Goal: Book appointment/travel/reservation: Book appointment/travel/reservation

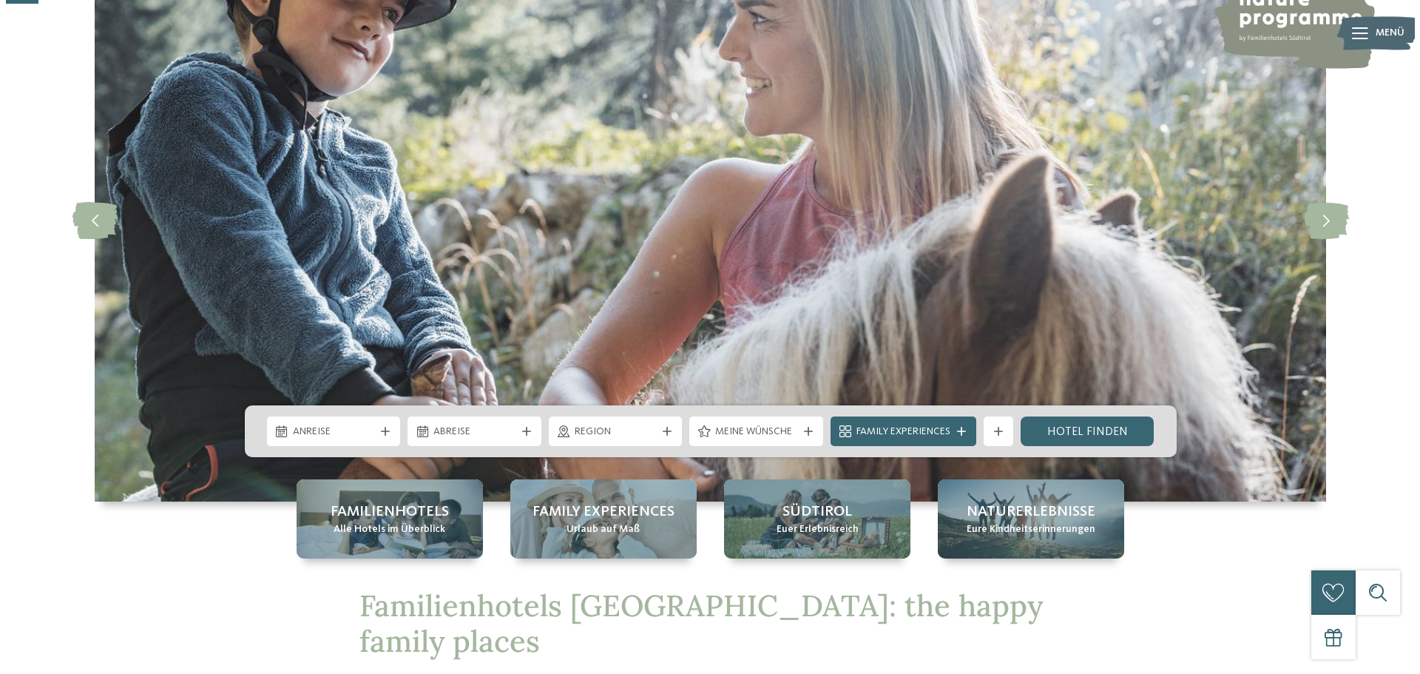
scroll to position [148, 0]
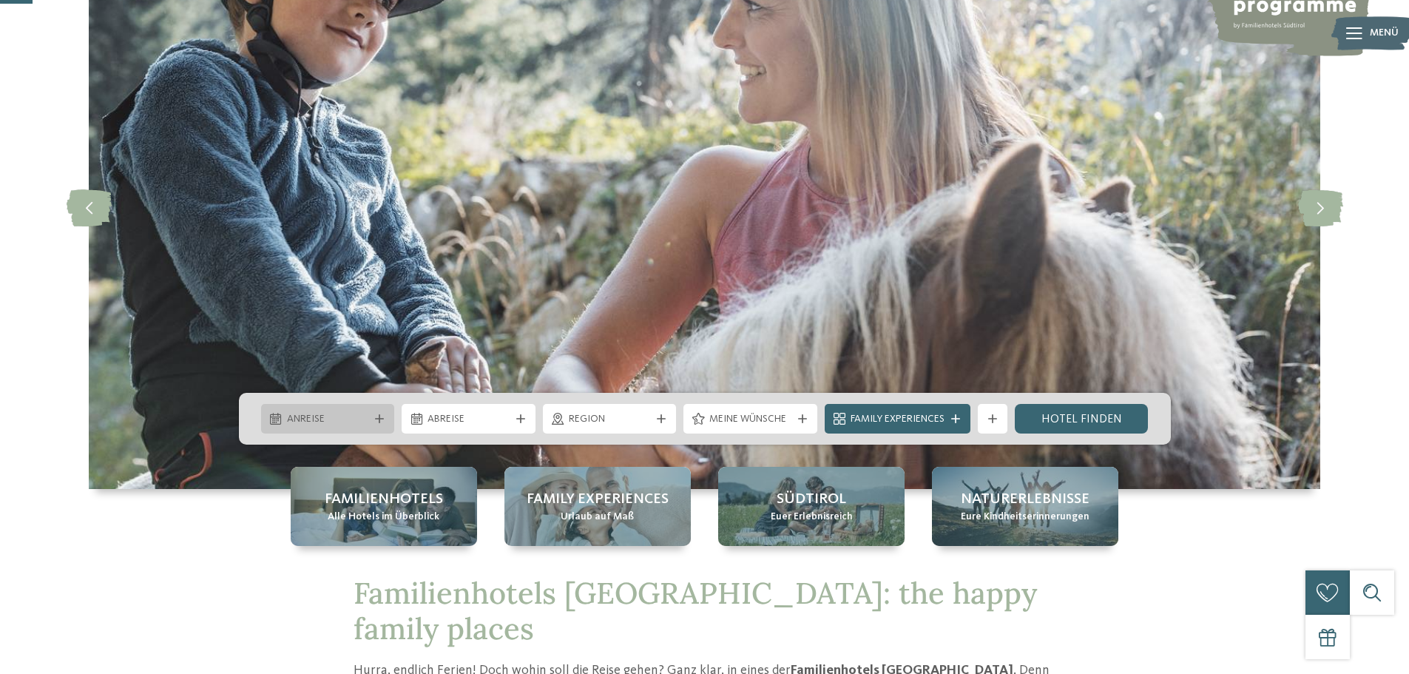
click at [375, 414] on icon at bounding box center [379, 418] width 9 height 9
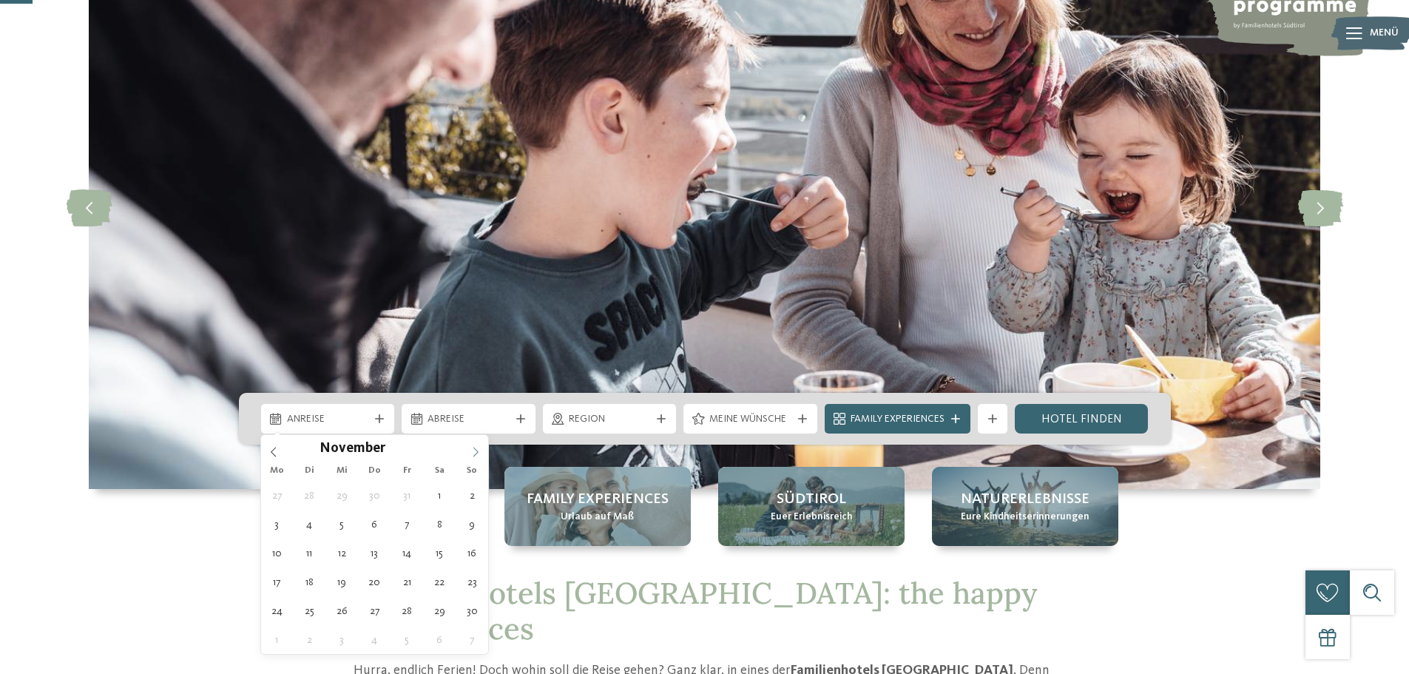
click at [476, 445] on span at bounding box center [475, 447] width 25 height 25
type div "02.11.2025"
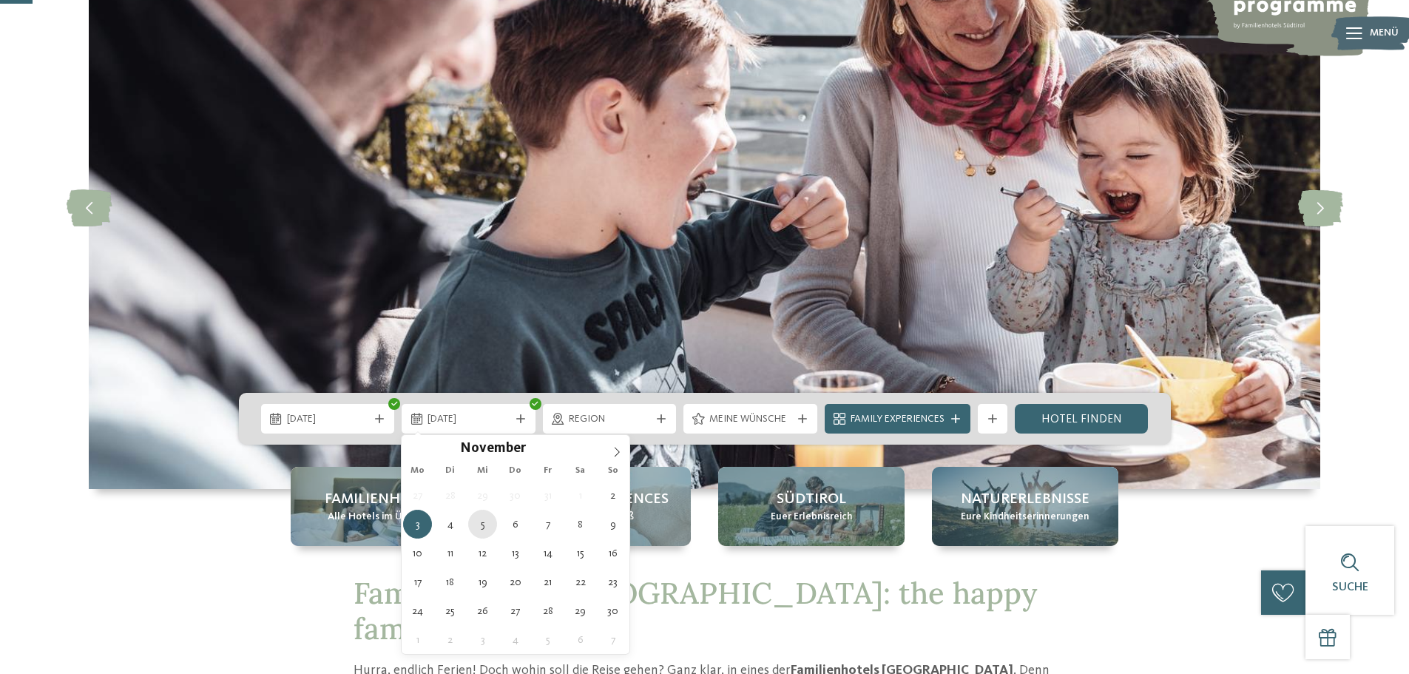
type div "05.11.2025"
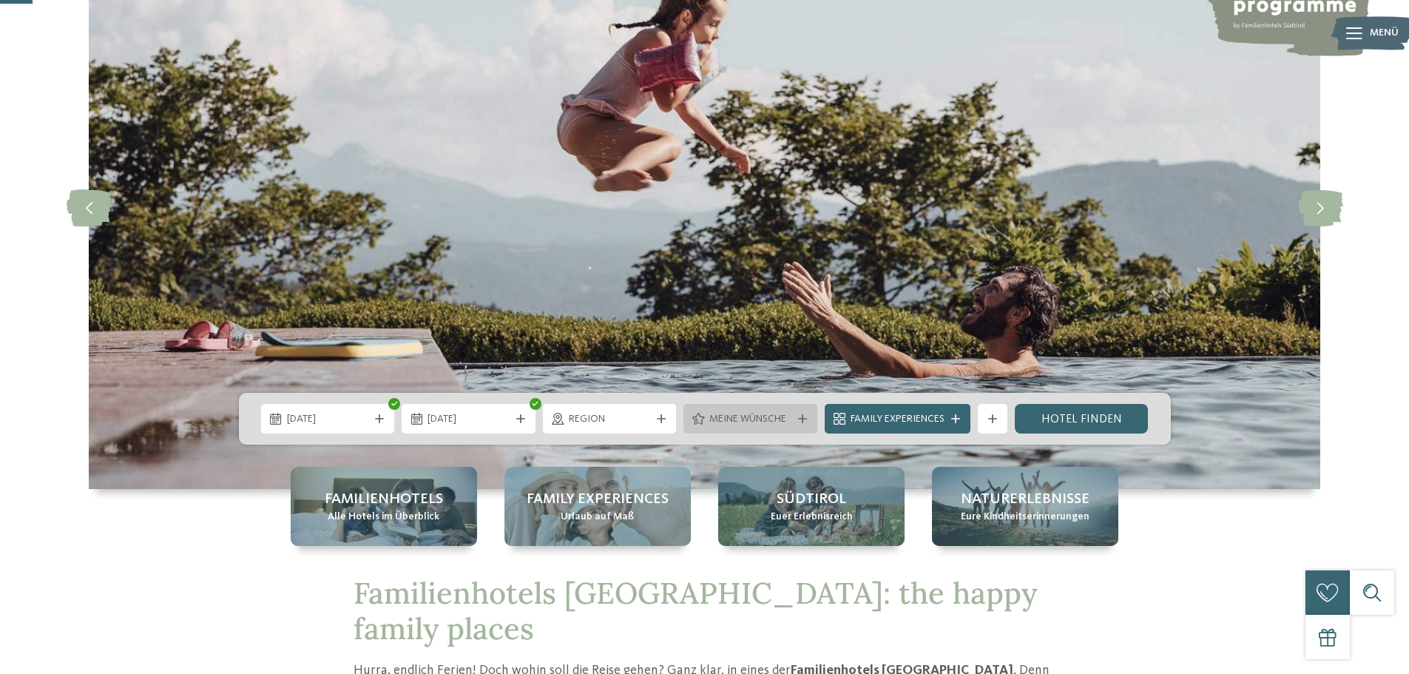
click at [803, 417] on icon at bounding box center [802, 418] width 9 height 9
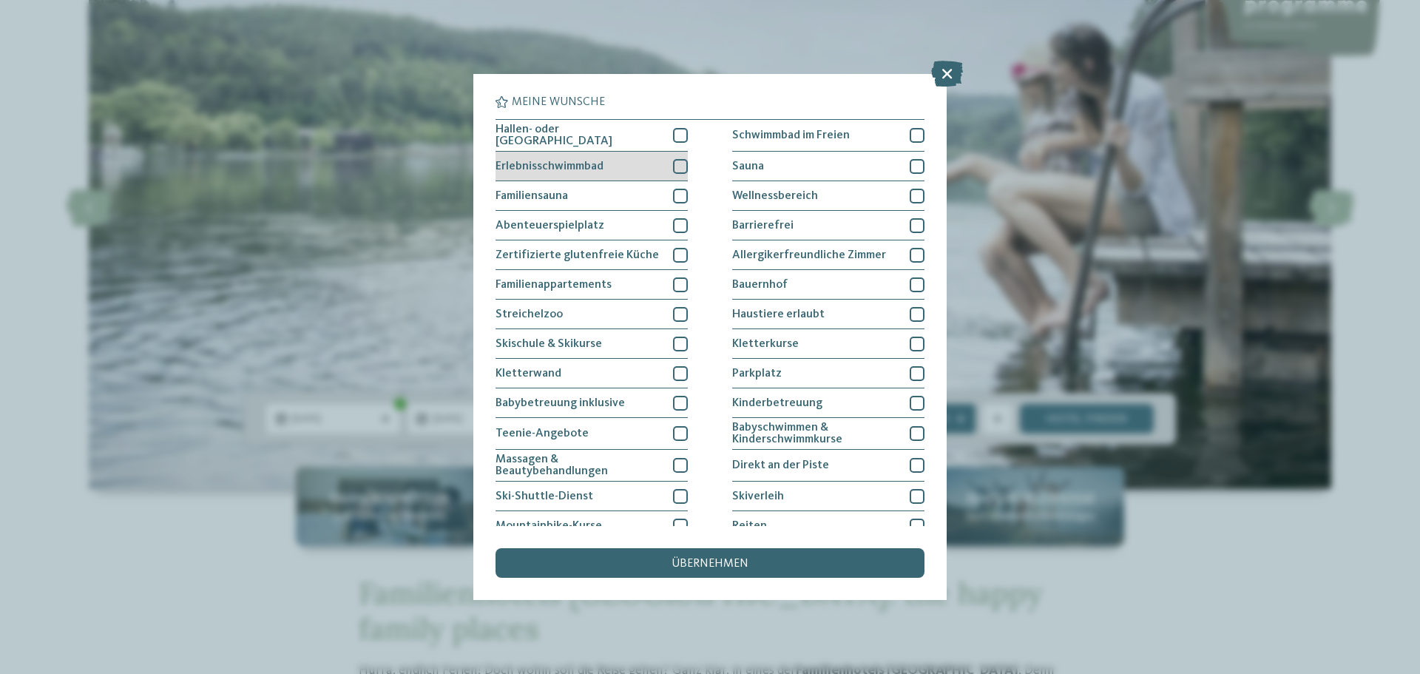
click at [656, 163] on div "Erlebnisschwimmbad" at bounding box center [592, 167] width 192 height 30
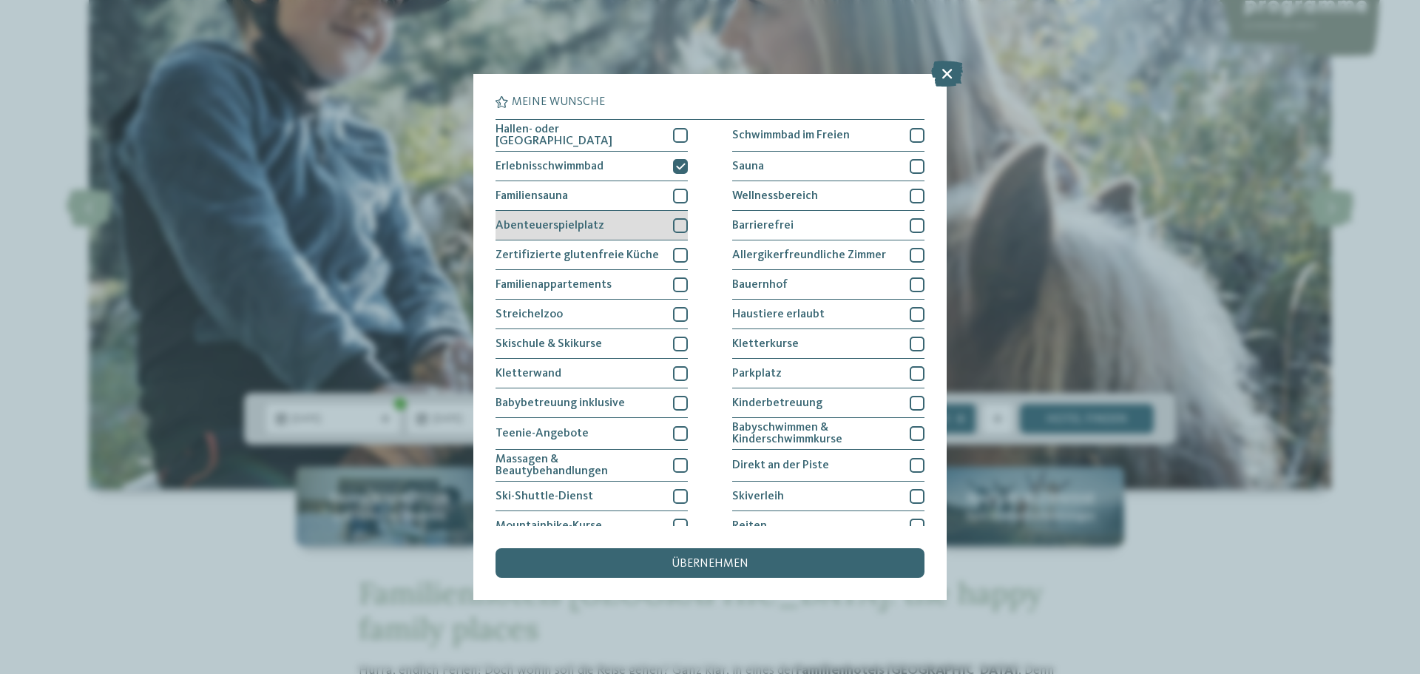
click at [640, 224] on div "Abenteuerspielplatz" at bounding box center [592, 226] width 192 height 30
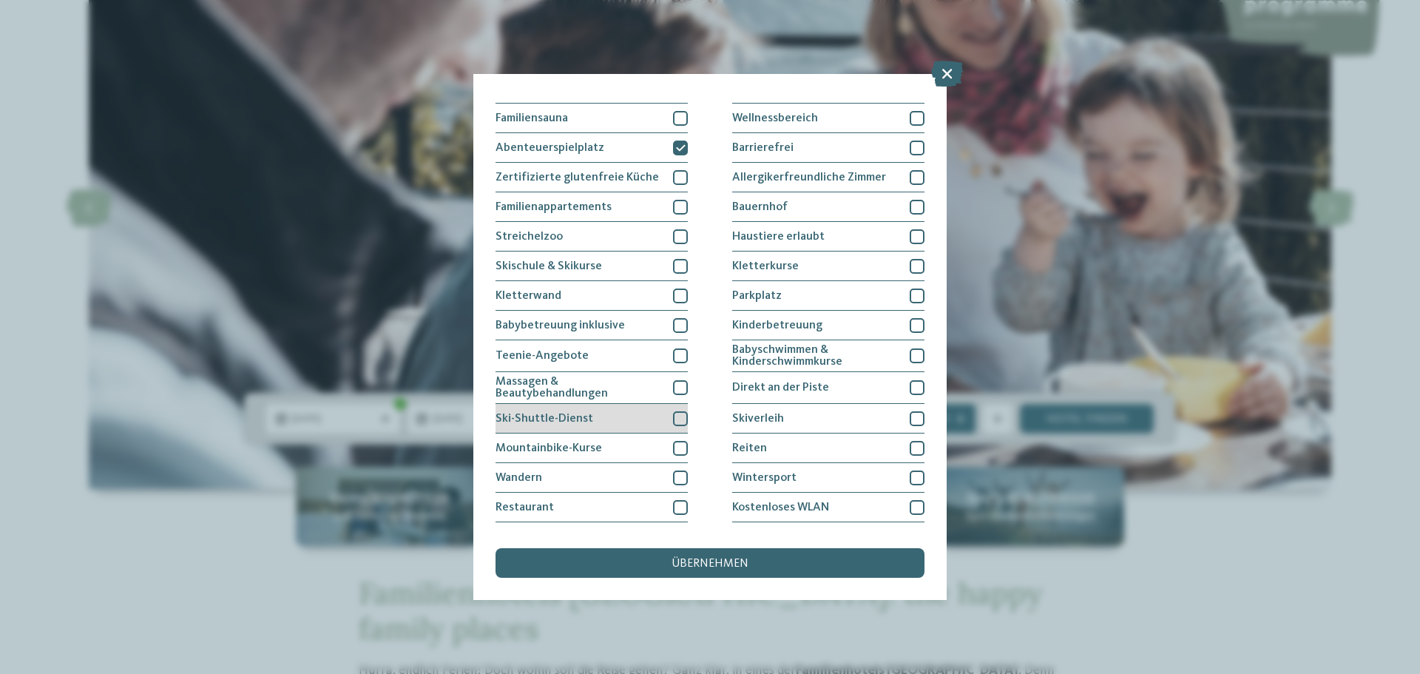
scroll to position [101, 0]
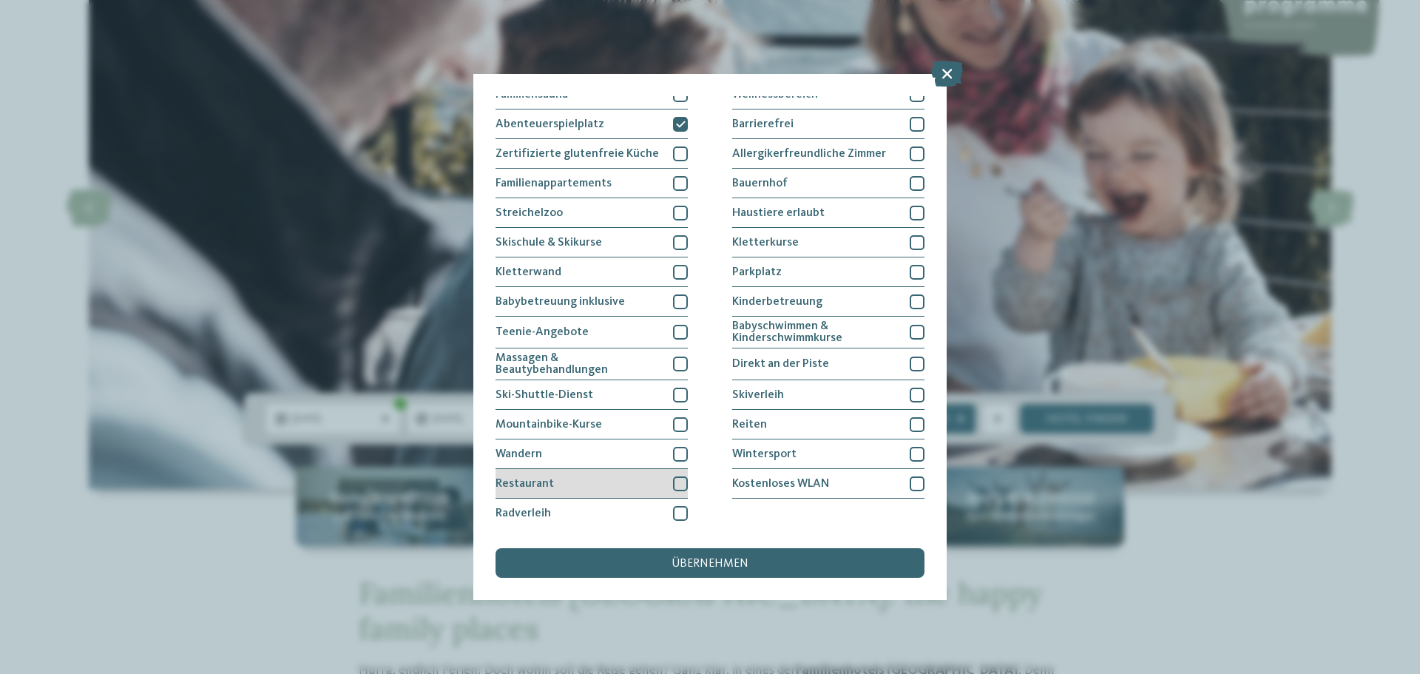
click at [620, 475] on div "Restaurant" at bounding box center [592, 484] width 192 height 30
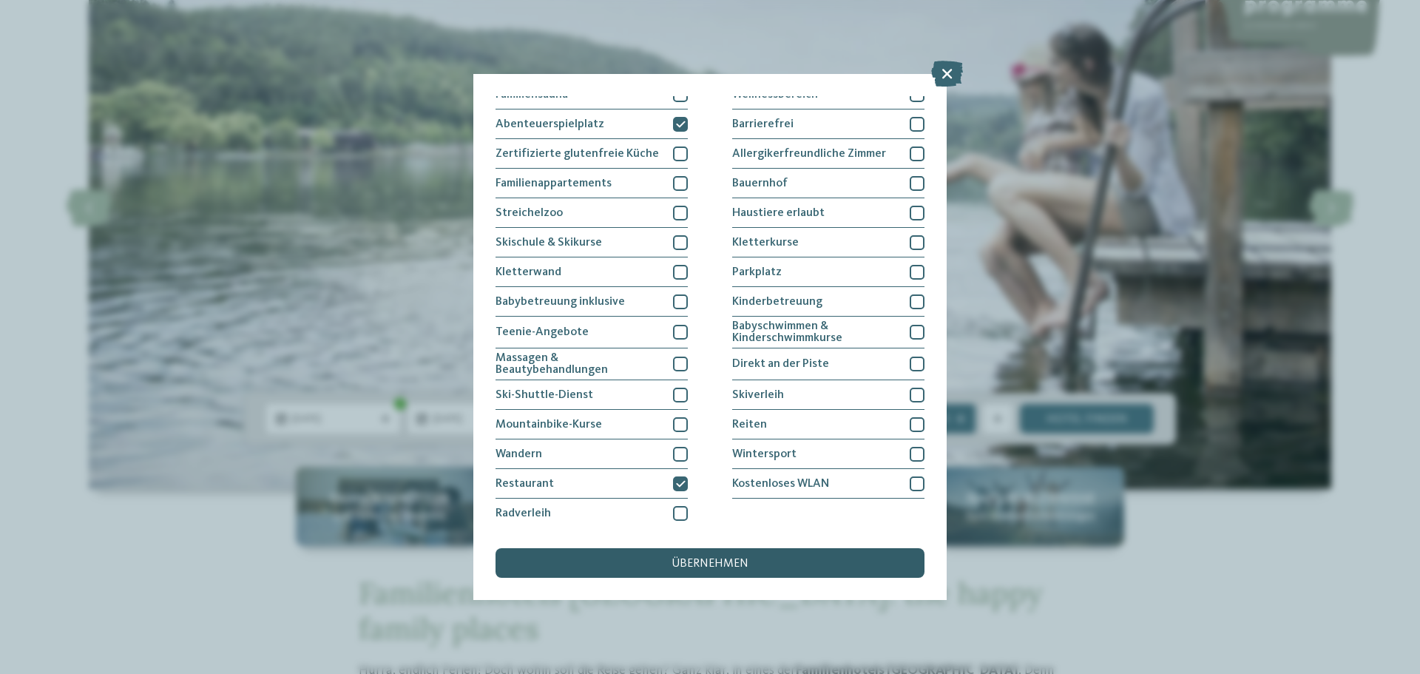
click at [788, 563] on div "übernehmen" at bounding box center [710, 563] width 429 height 30
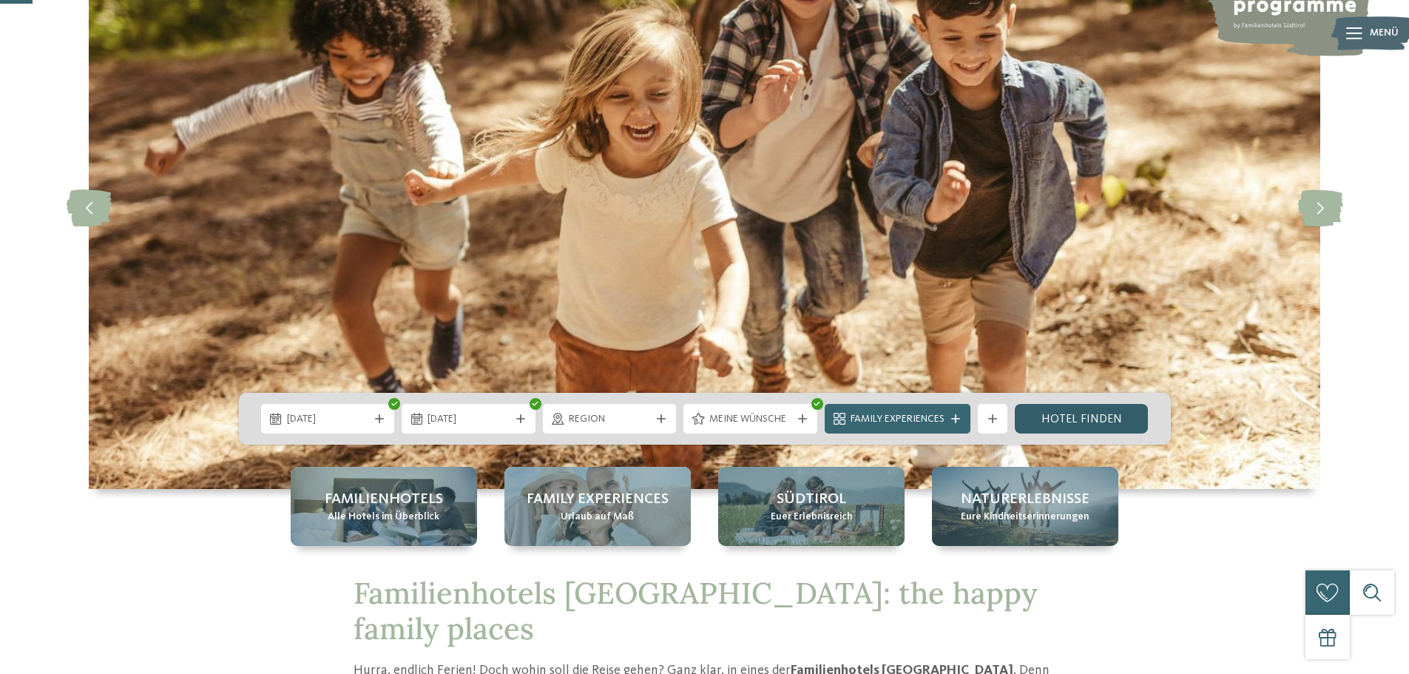
click at [1047, 424] on link "Hotel finden" at bounding box center [1082, 419] width 134 height 30
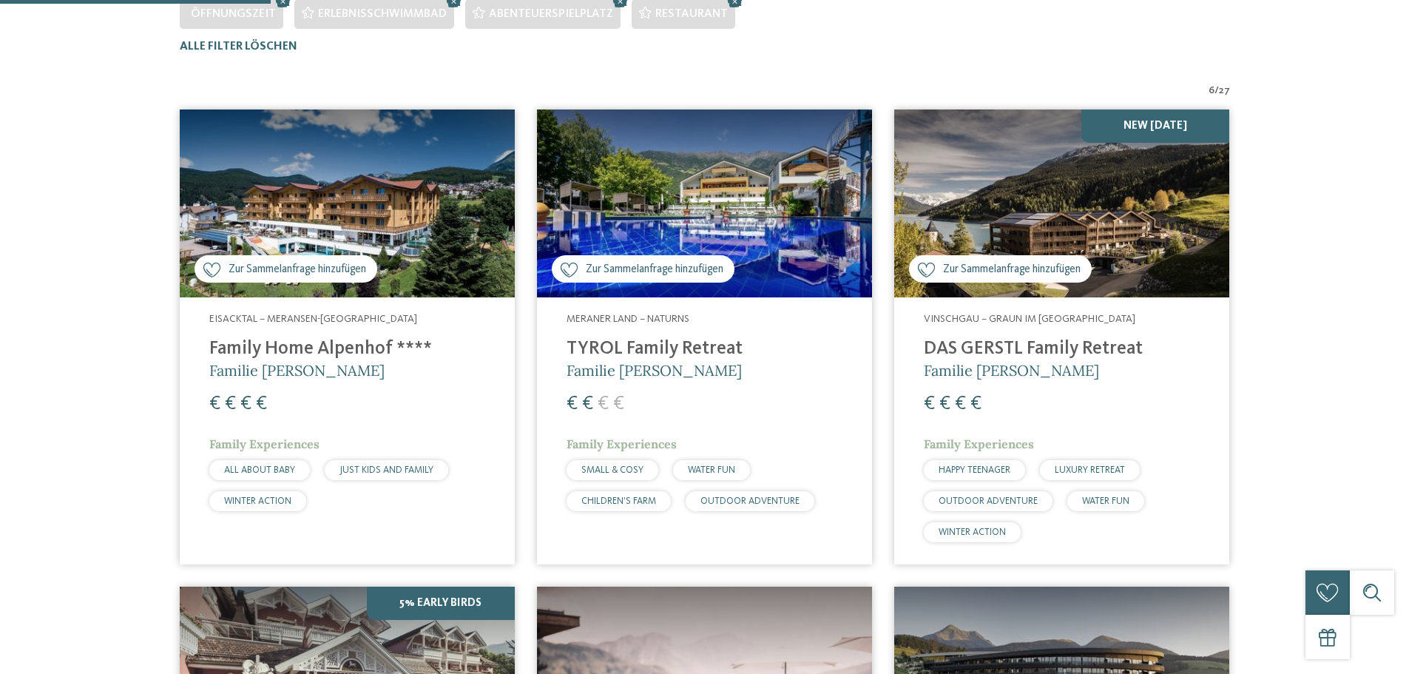
scroll to position [485, 0]
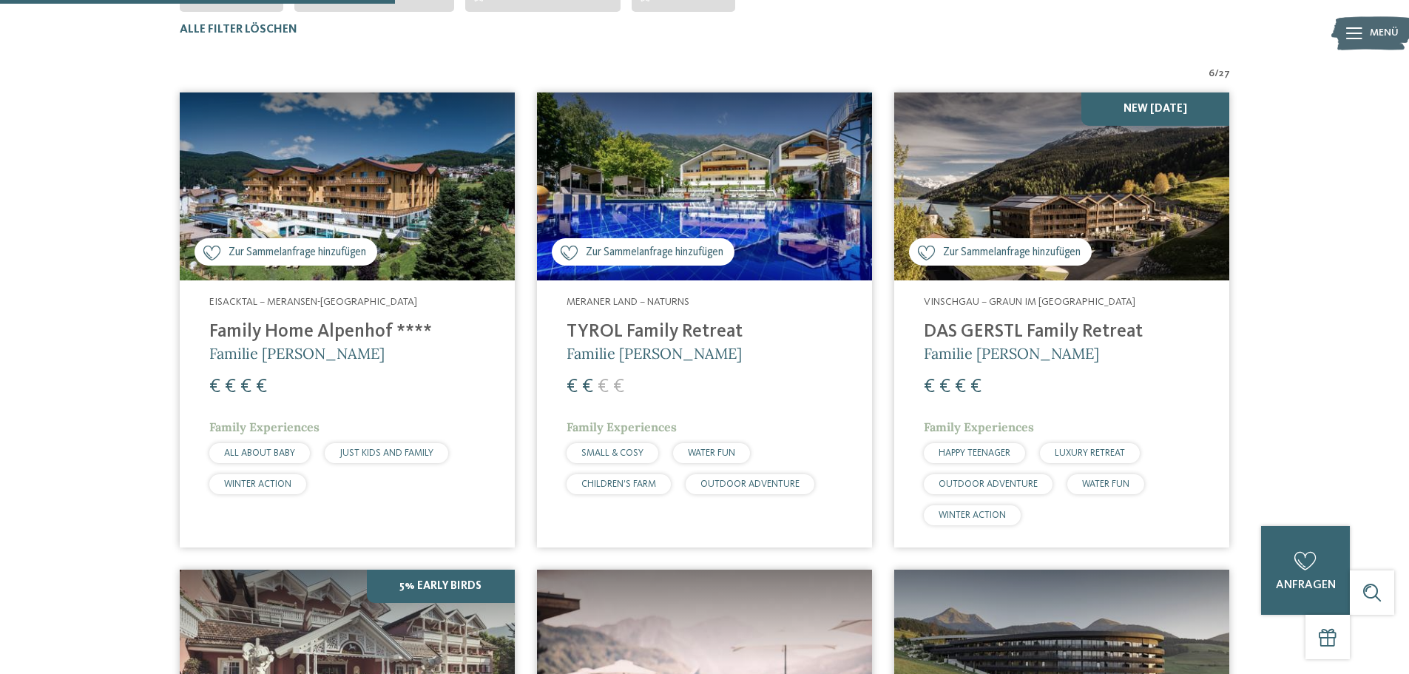
click at [358, 327] on h4 "Family Home Alpenhof ****" at bounding box center [347, 332] width 276 height 22
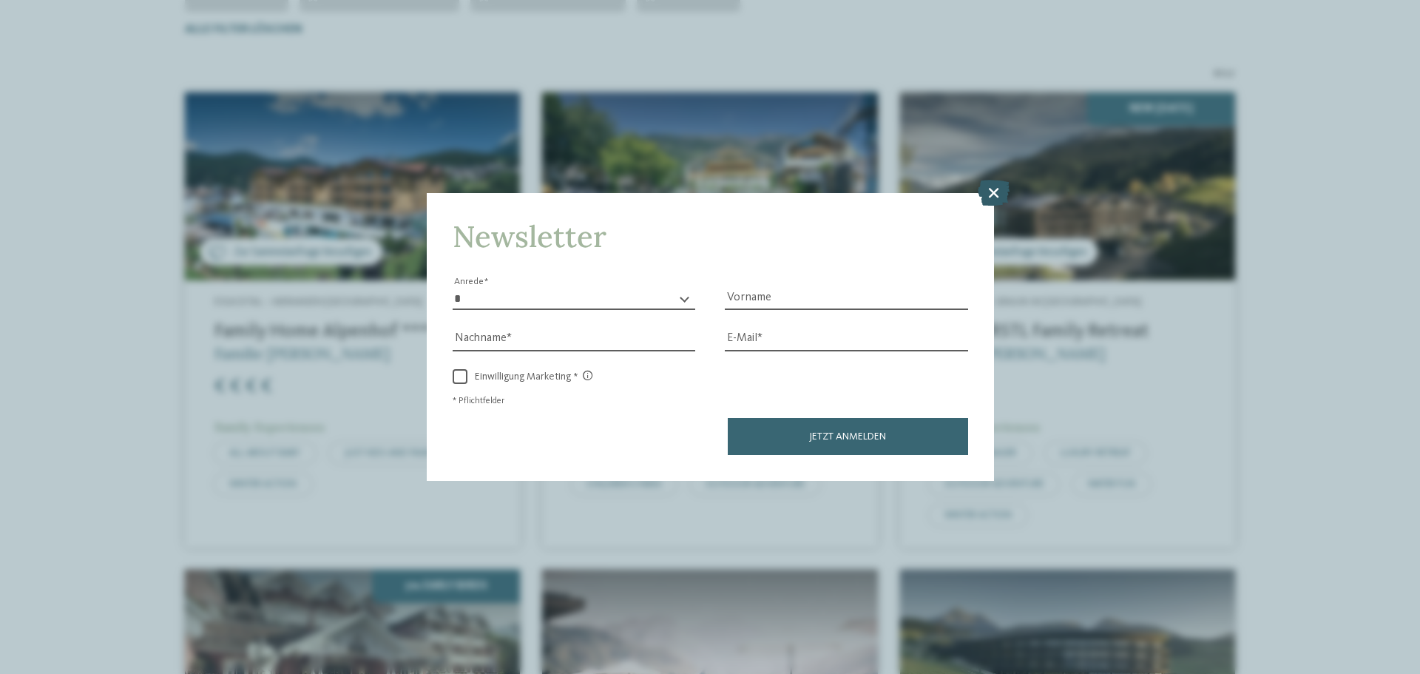
click at [991, 196] on icon at bounding box center [994, 193] width 32 height 26
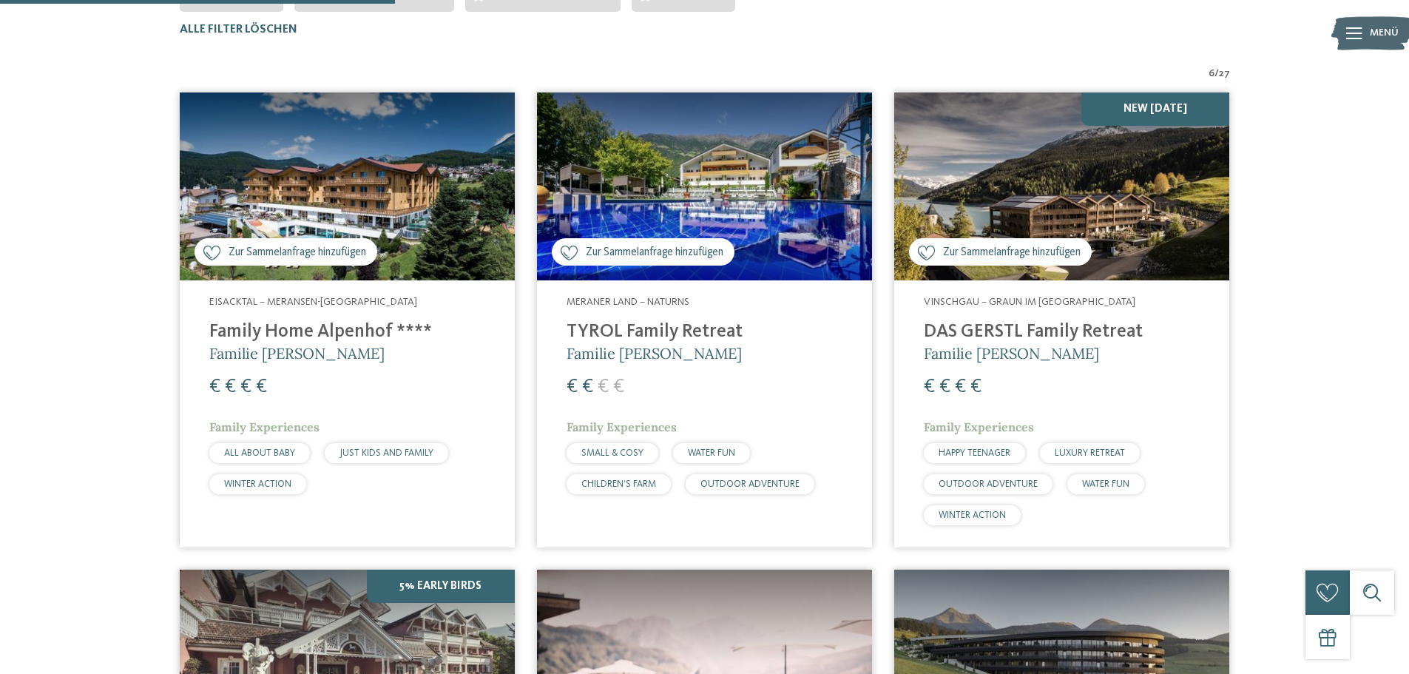
click at [672, 339] on h4 "TYROL Family Retreat" at bounding box center [705, 332] width 276 height 22
click at [292, 249] on span "Zur Sammelanfrage hinzufügen" at bounding box center [298, 253] width 138 height 16
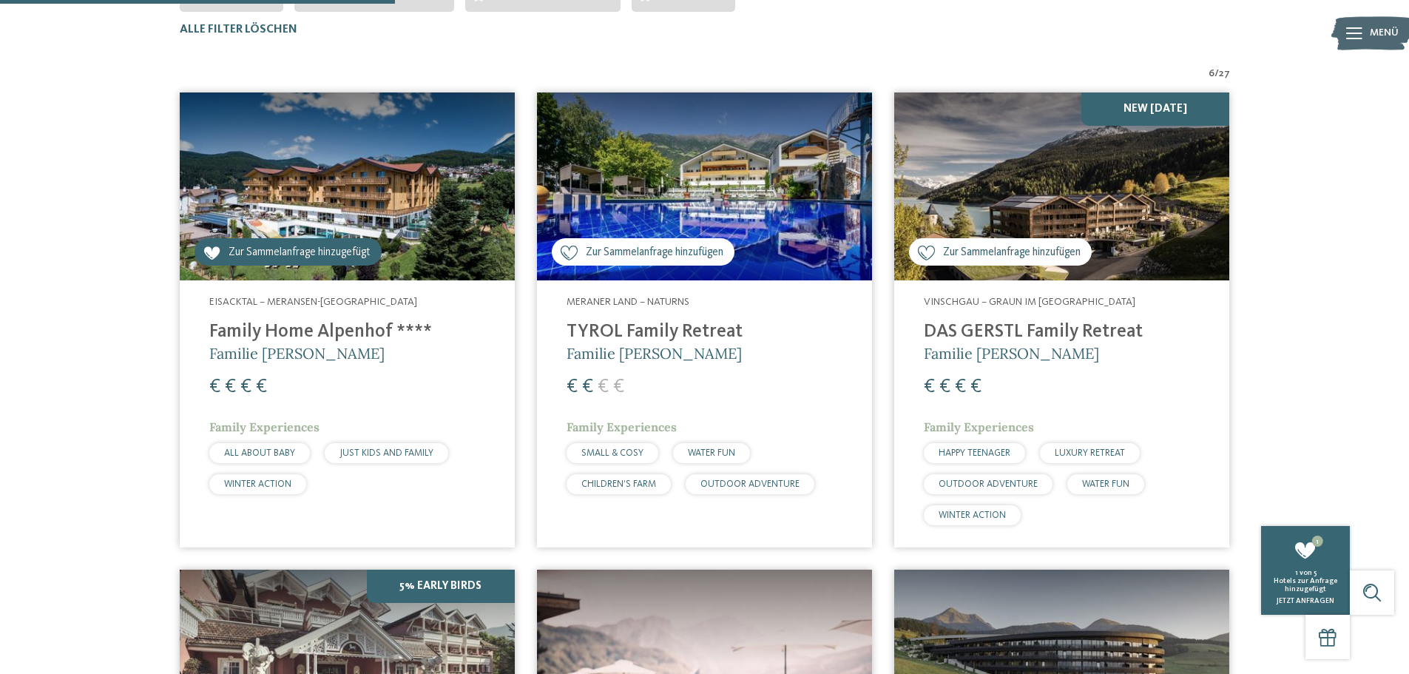
click at [1059, 330] on h4 "DAS GERSTL Family Retreat" at bounding box center [1062, 332] width 276 height 22
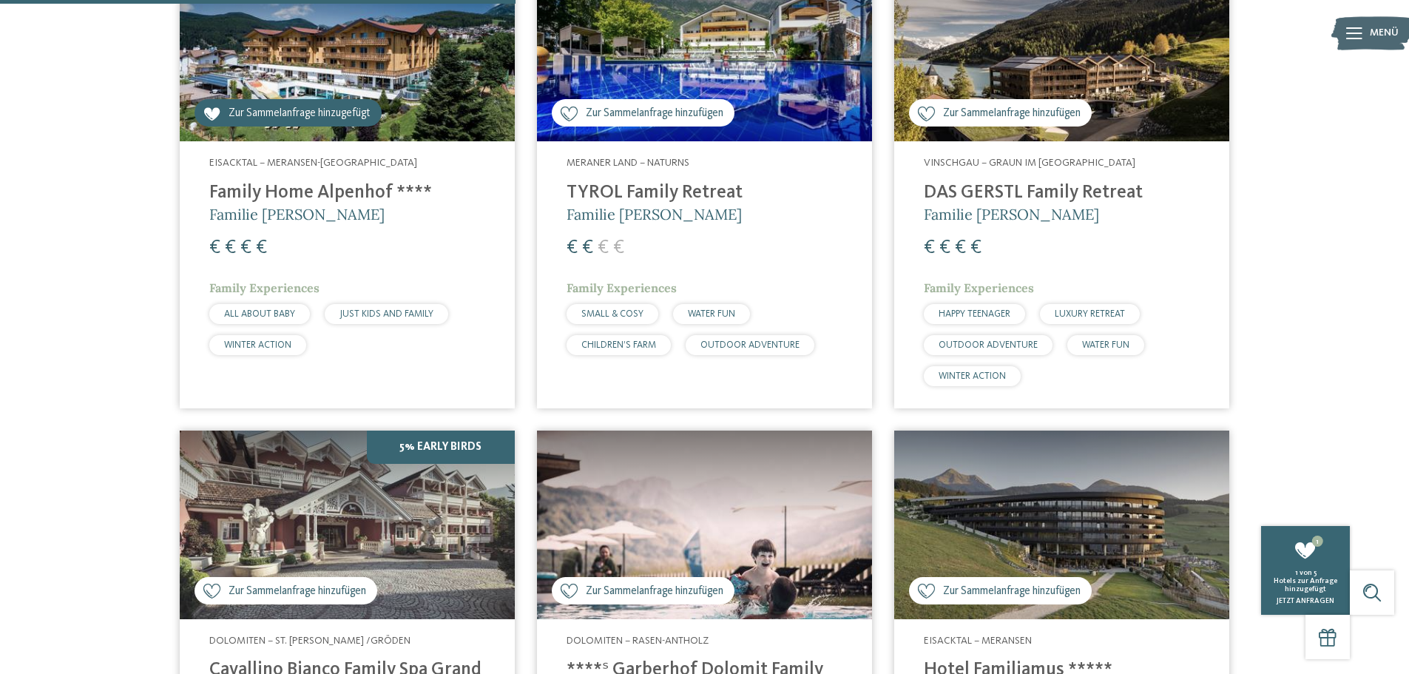
scroll to position [633, 0]
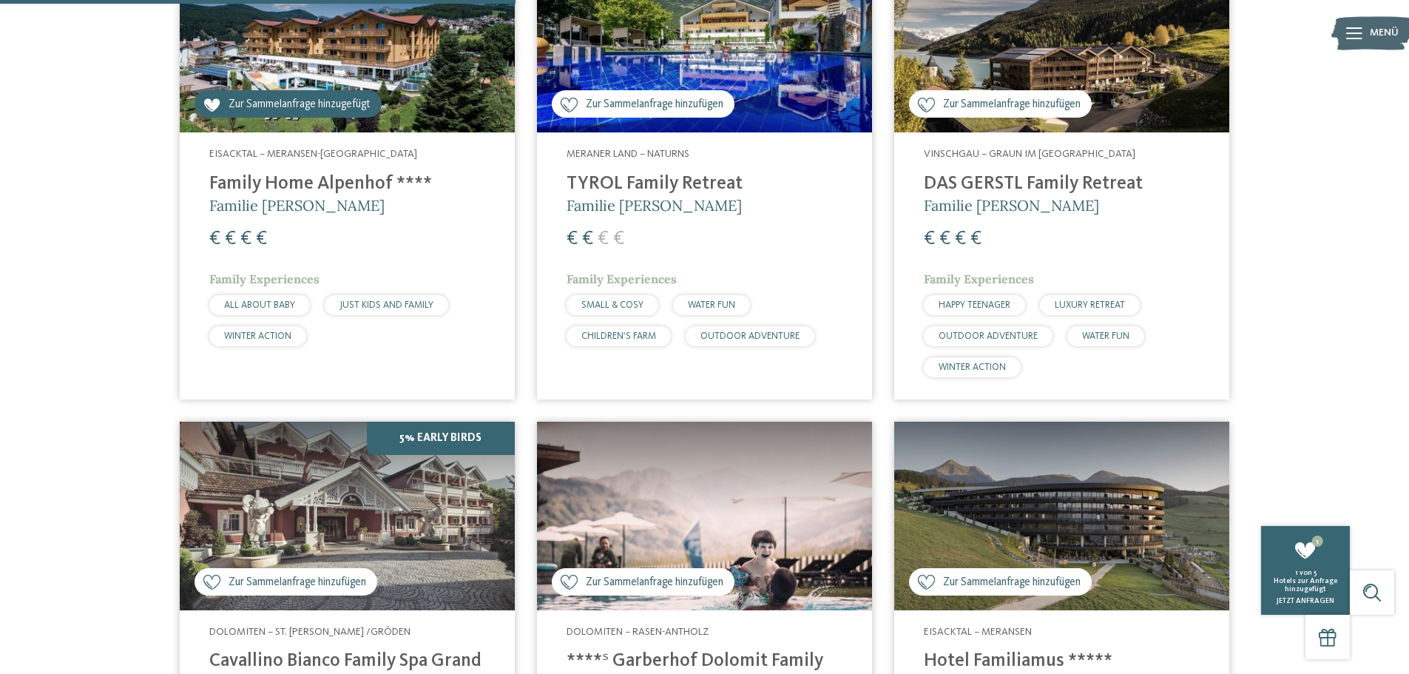
click at [996, 101] on span "Zur Sammelanfrage hinzufügen" at bounding box center [1012, 105] width 138 height 16
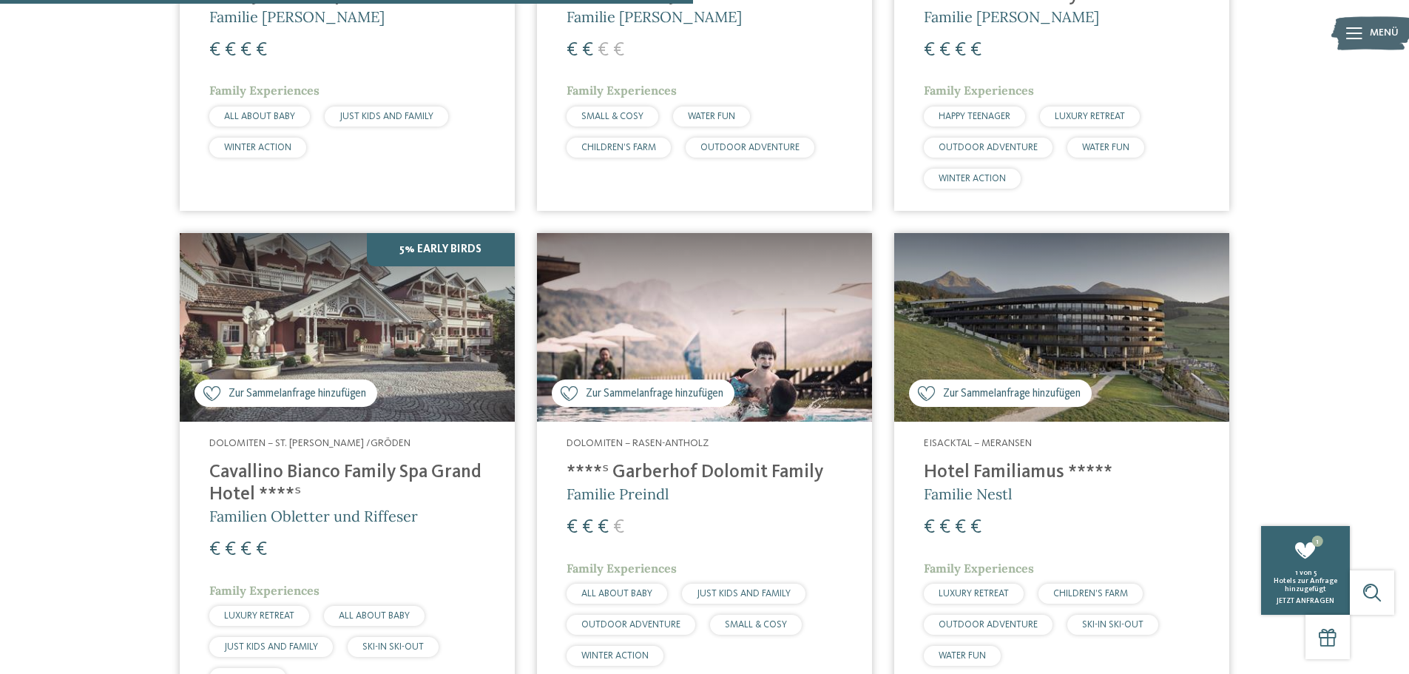
scroll to position [855, 0]
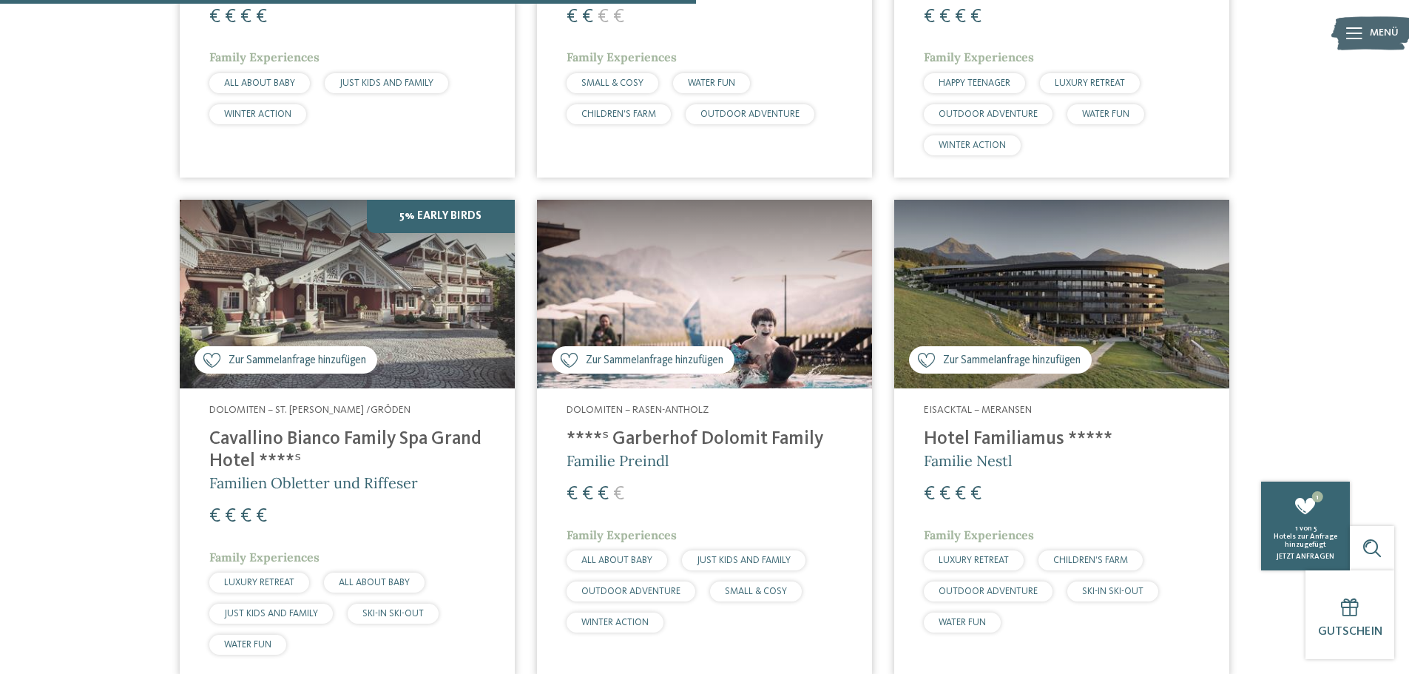
click at [733, 441] on h4 "****ˢ Garberhof Dolomit Family" at bounding box center [705, 439] width 276 height 22
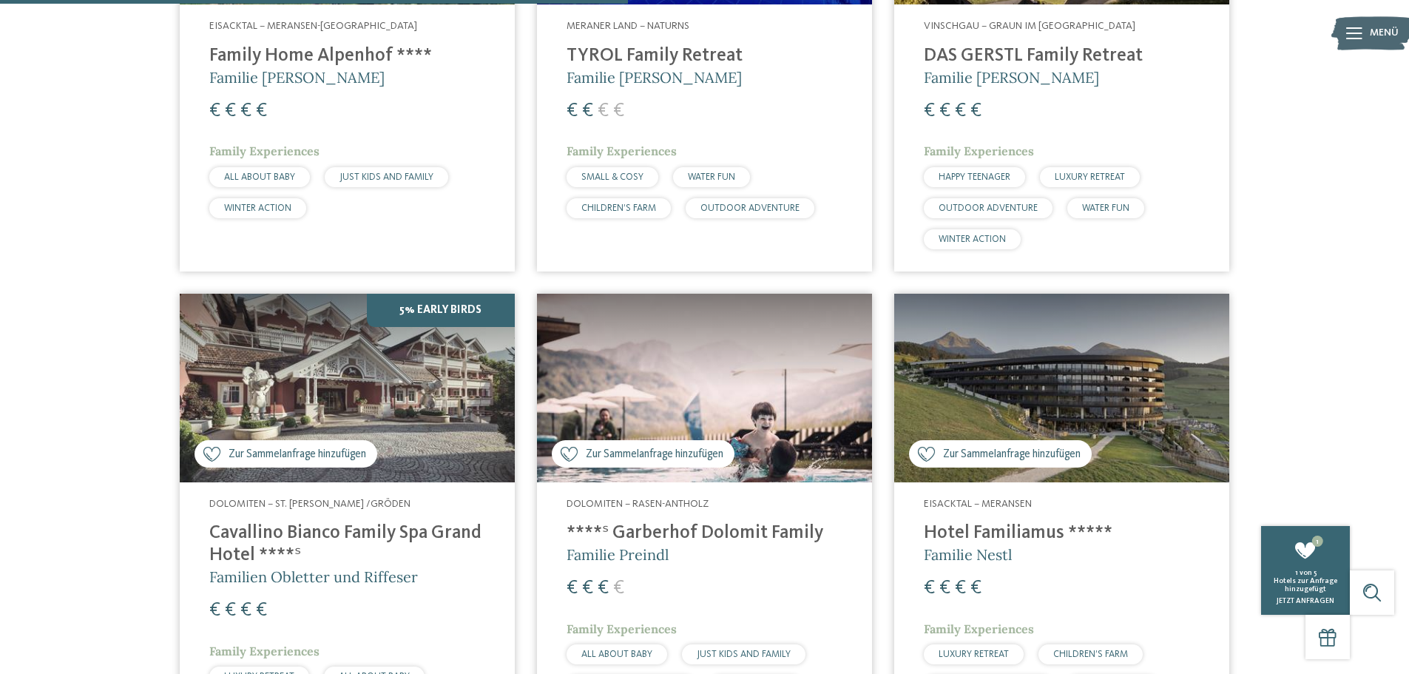
scroll to position [781, 0]
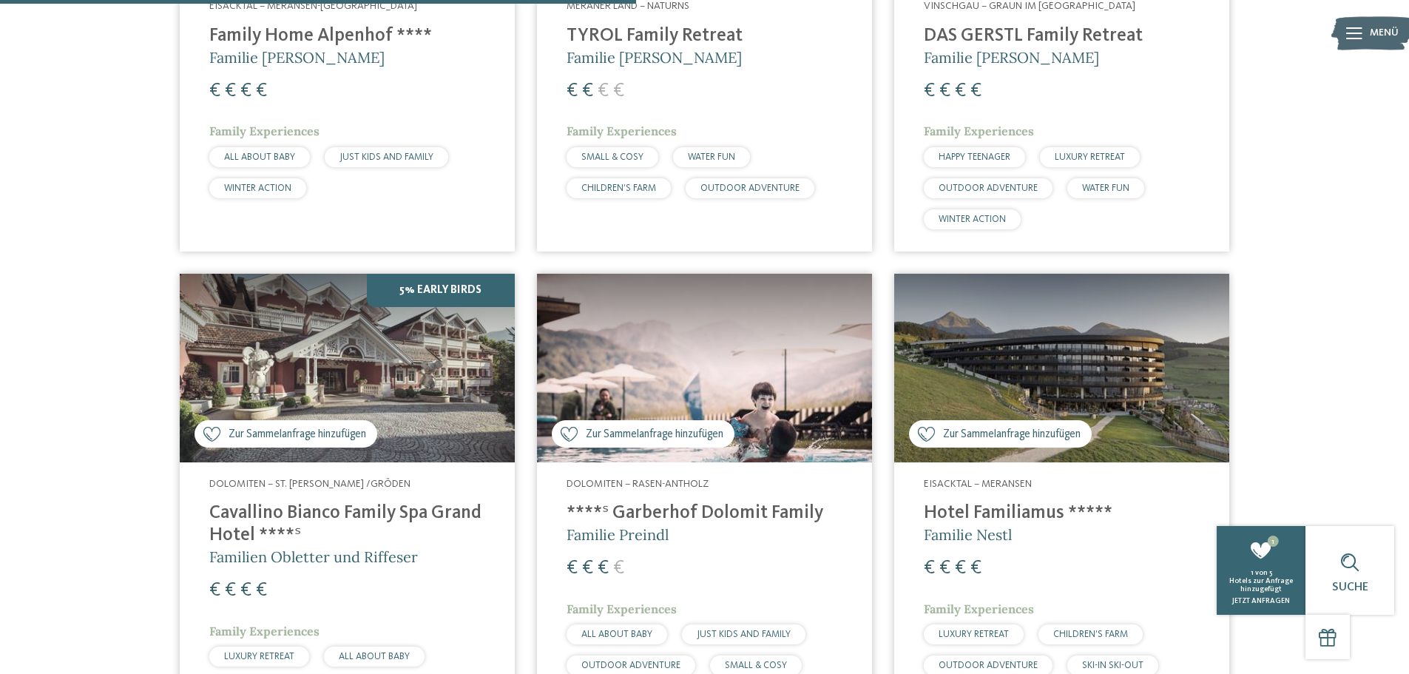
click at [630, 431] on span "Zur Sammelanfrage hinzufügen" at bounding box center [655, 435] width 138 height 16
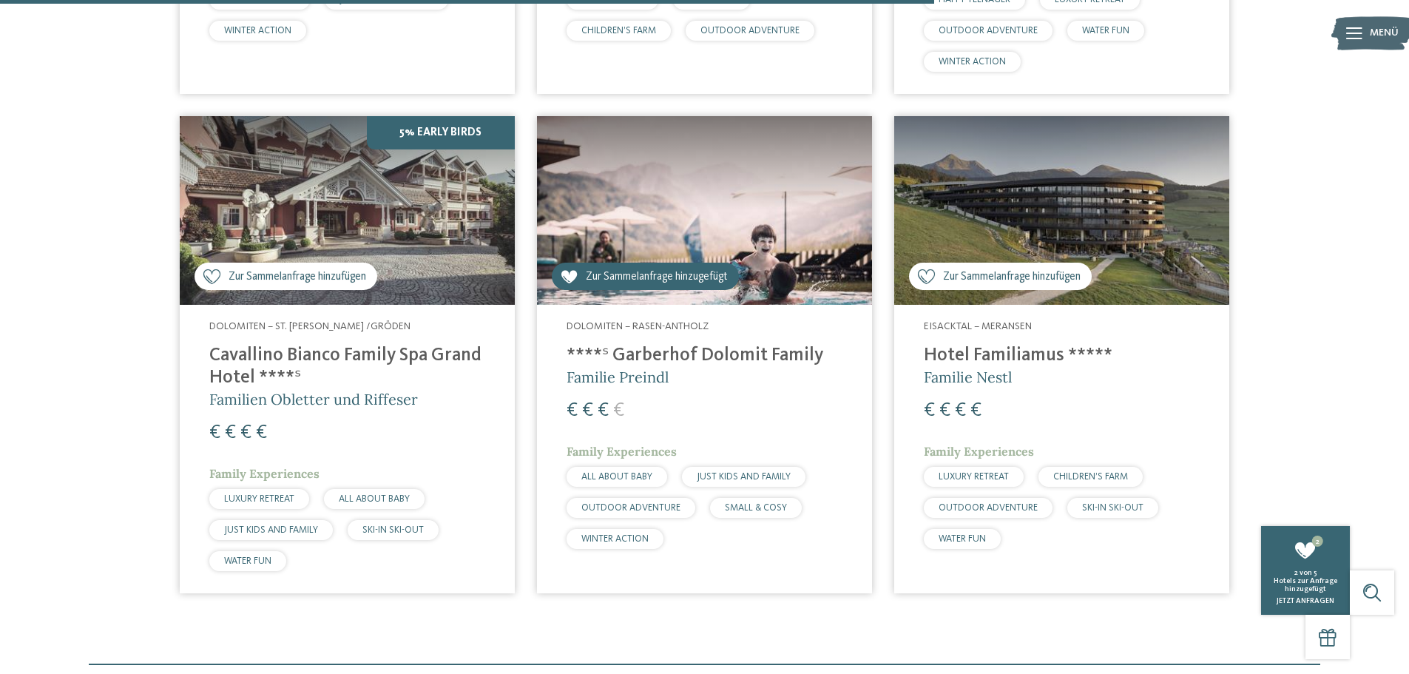
scroll to position [929, 0]
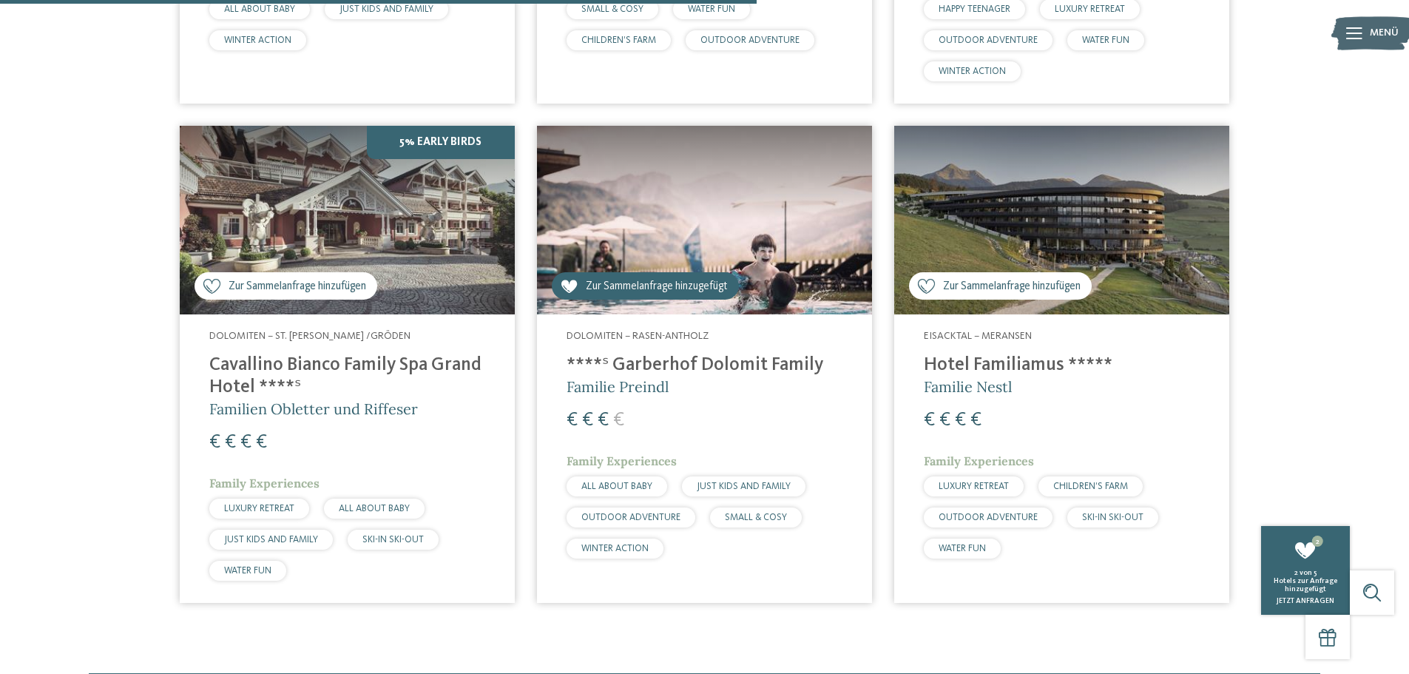
click at [979, 286] on span "Zur Sammelanfrage hinzufügen" at bounding box center [1012, 287] width 138 height 16
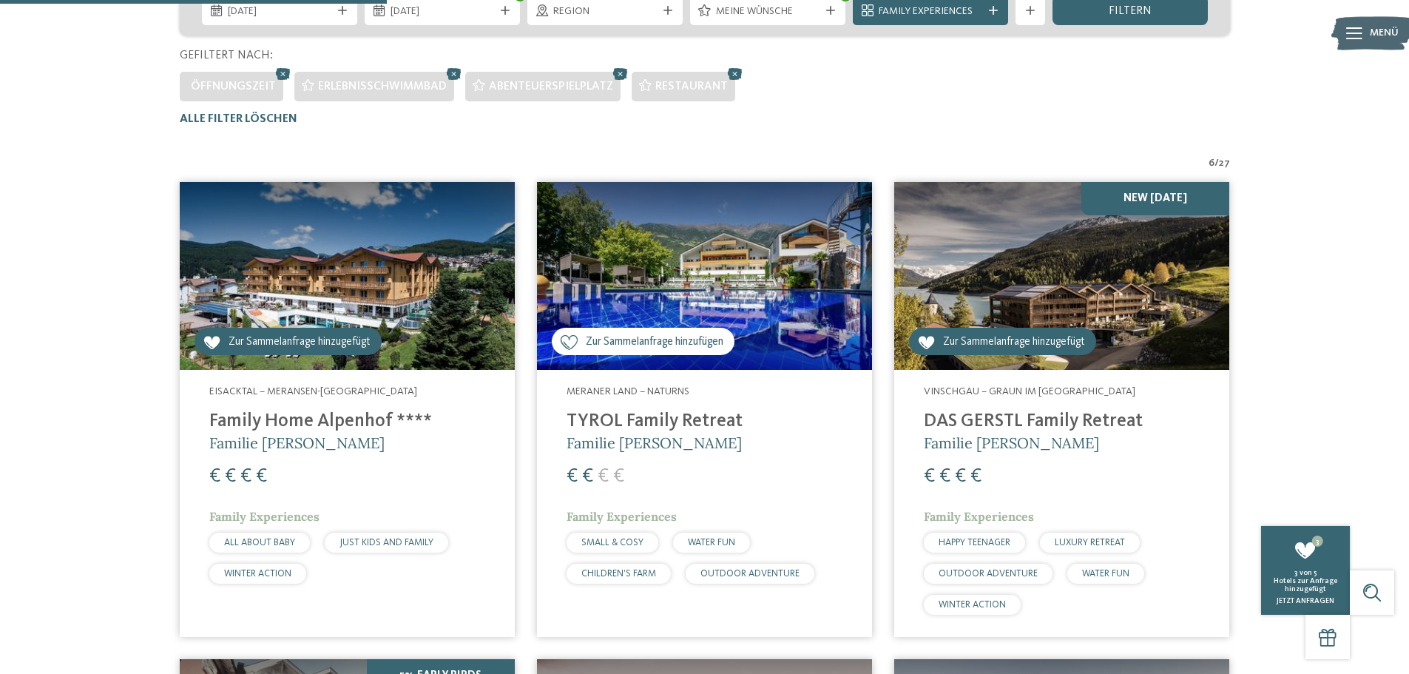
scroll to position [485, 0]
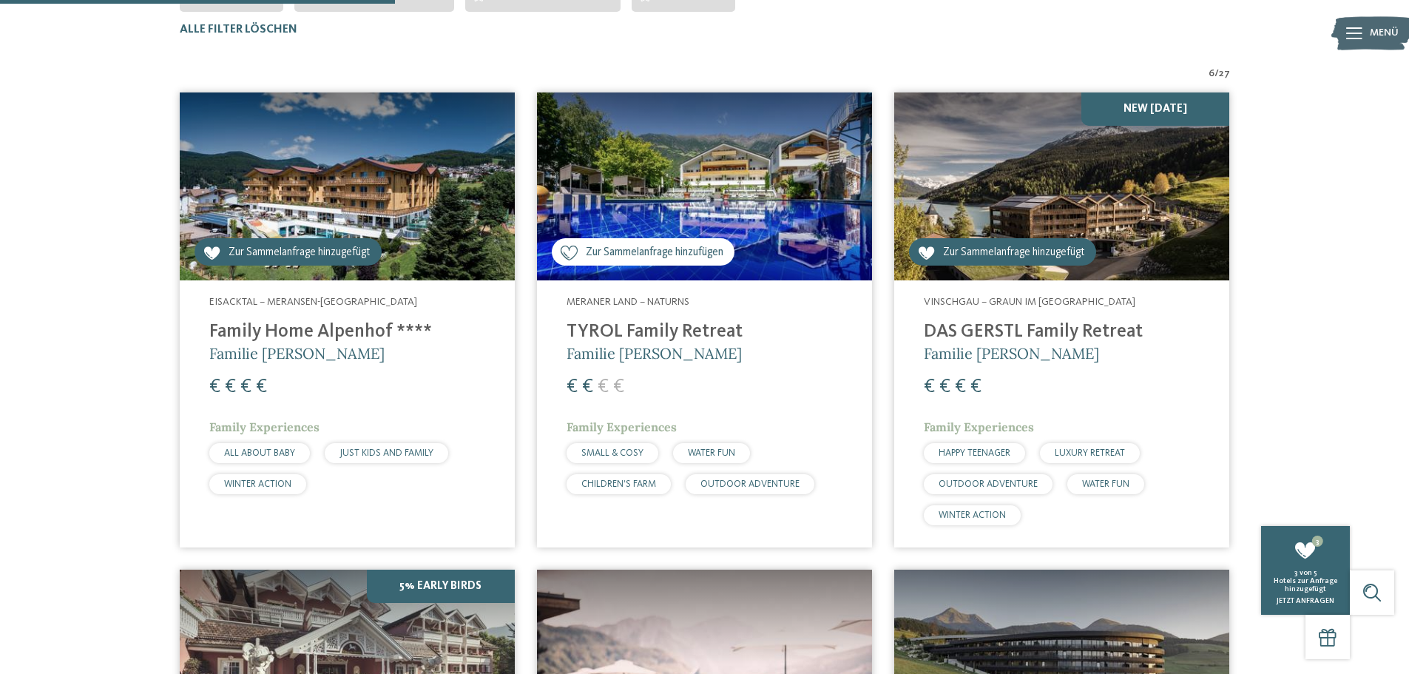
click at [674, 258] on span "Zur Sammelanfrage hinzufügen" at bounding box center [655, 253] width 138 height 16
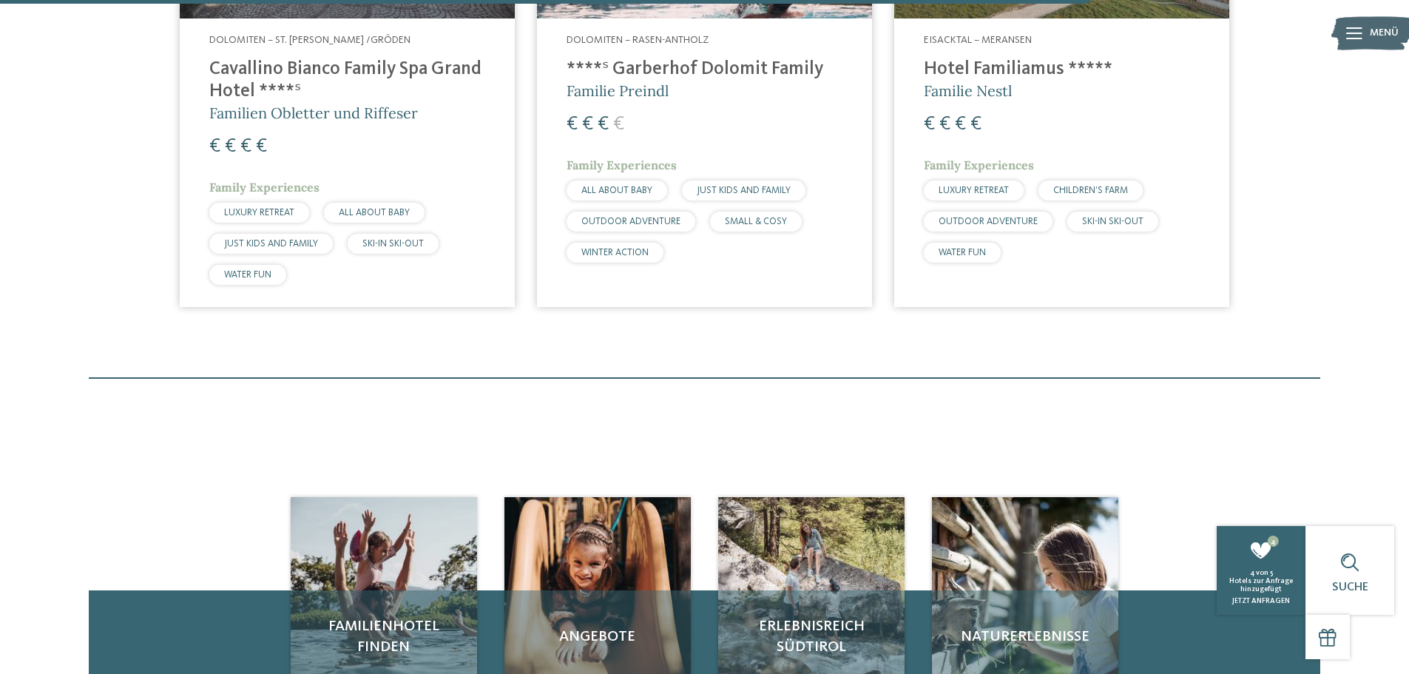
scroll to position [1299, 0]
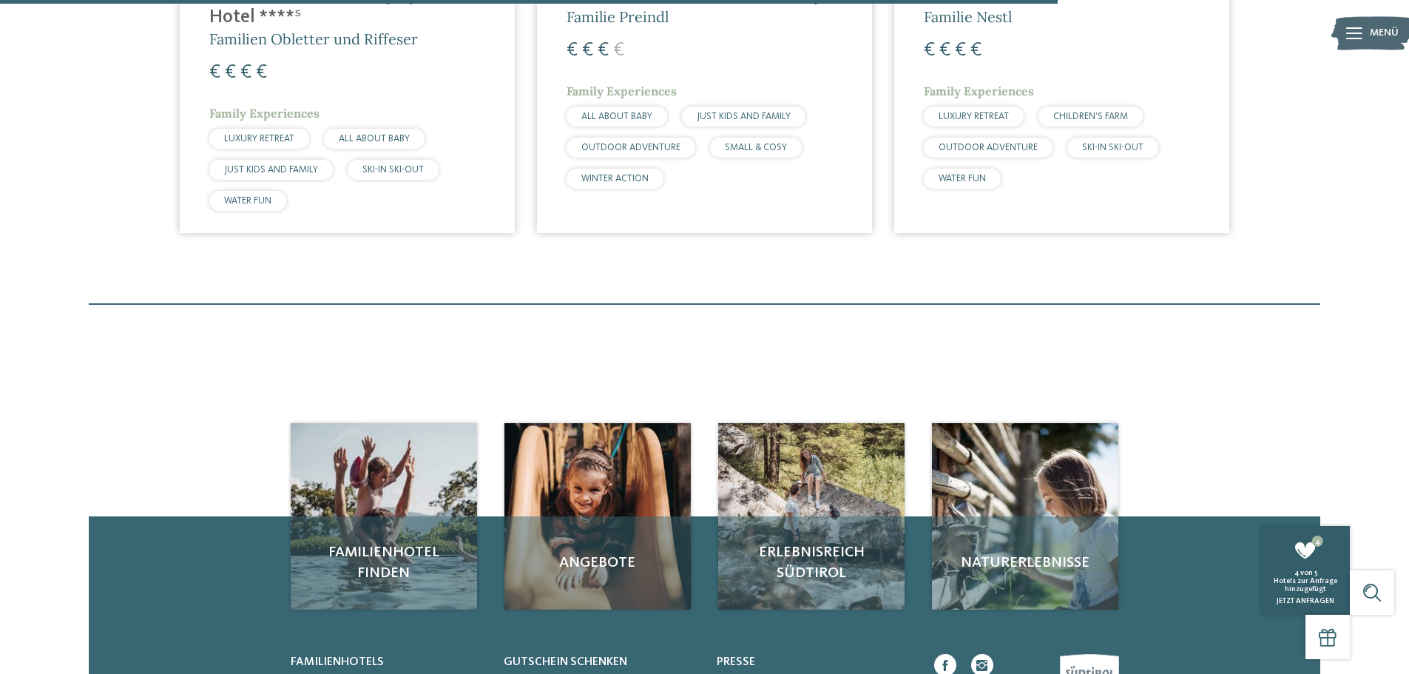
click at [1286, 576] on div "4 von 5" at bounding box center [1305, 573] width 81 height 8
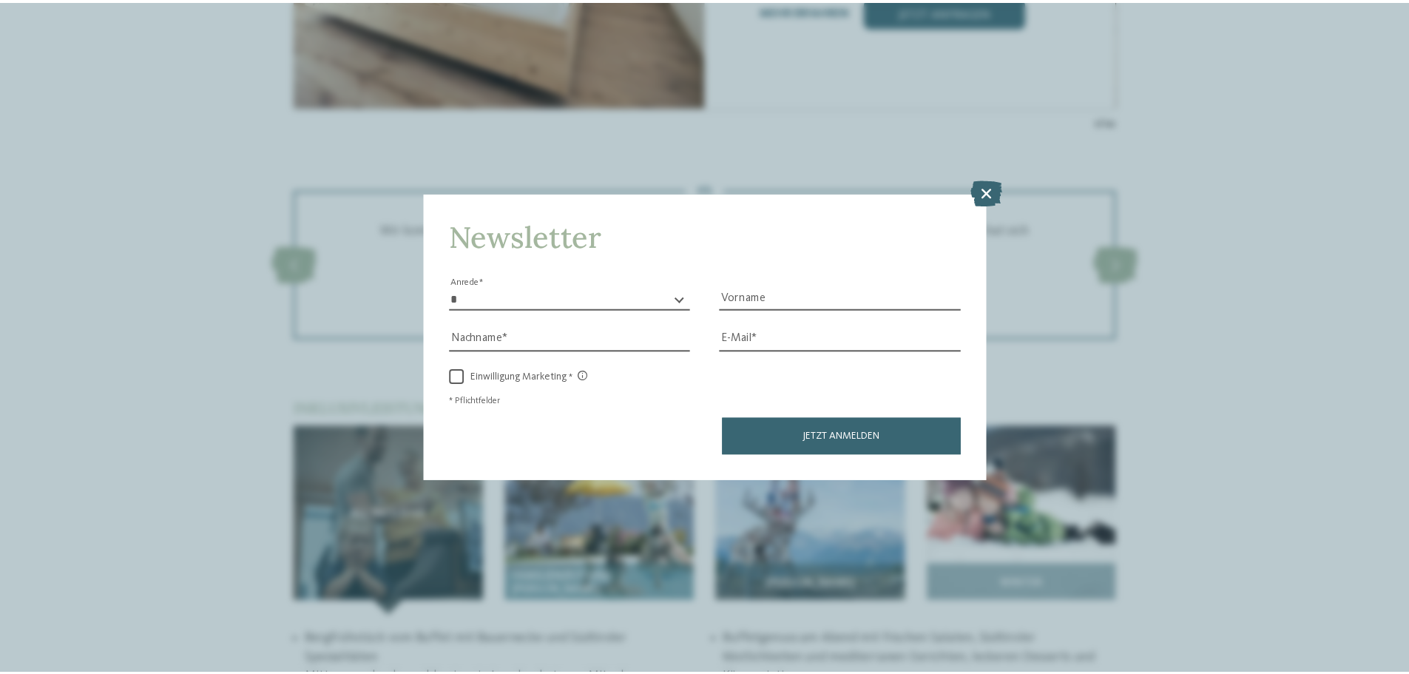
scroll to position [1923, 0]
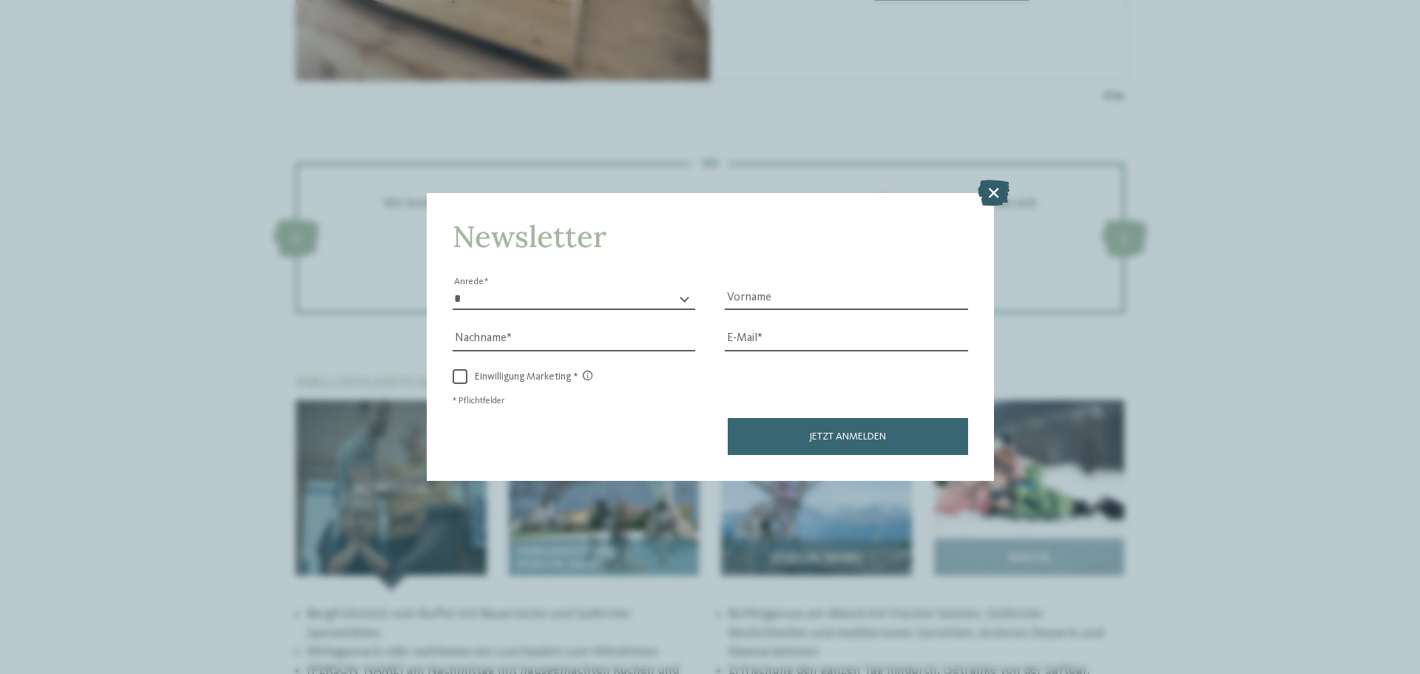
click at [996, 195] on icon at bounding box center [994, 193] width 32 height 26
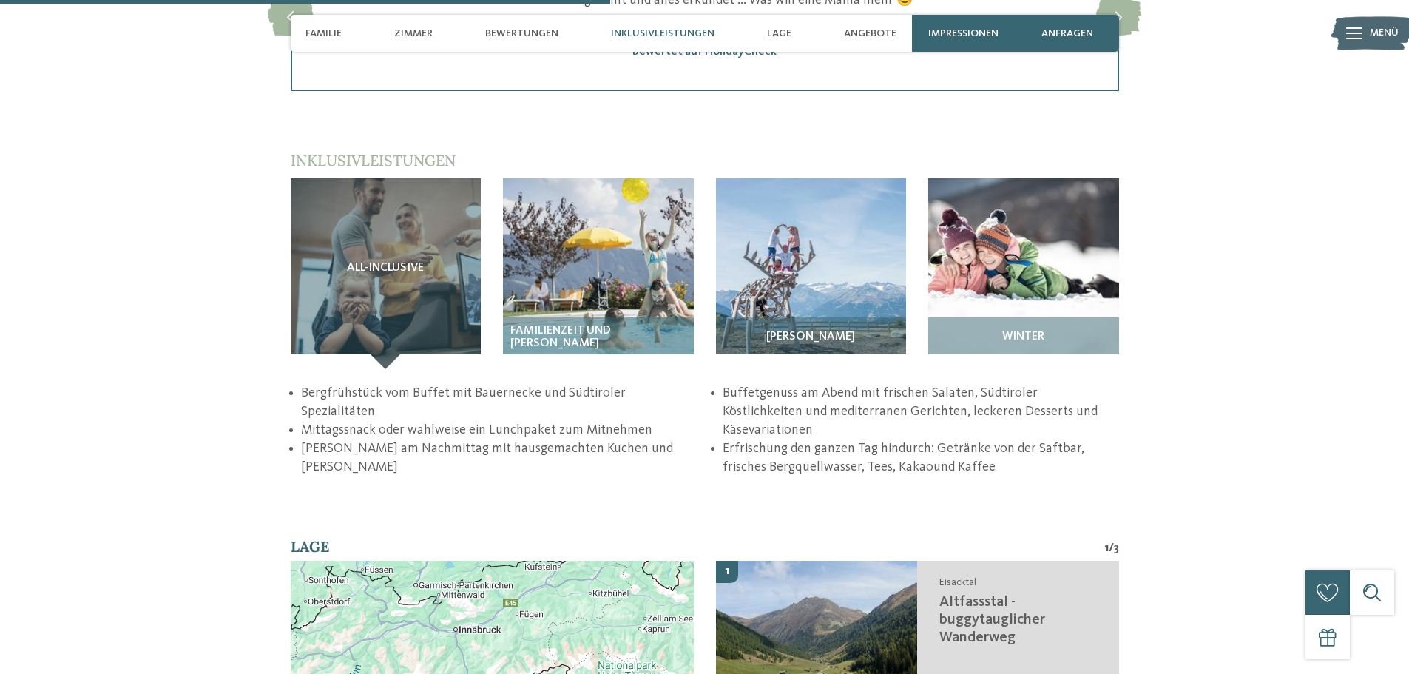
scroll to position [2145, 0]
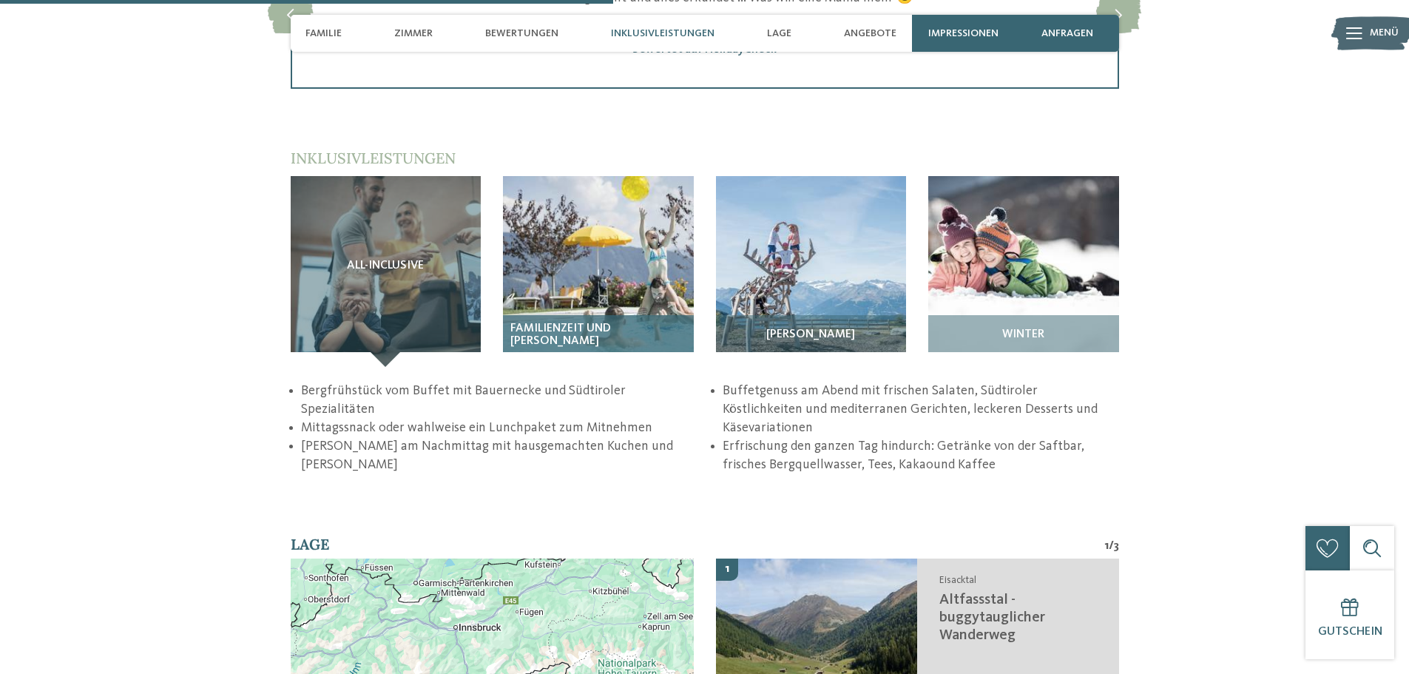
click at [635, 323] on span "Familienzeit und Badewelt" at bounding box center [598, 336] width 176 height 26
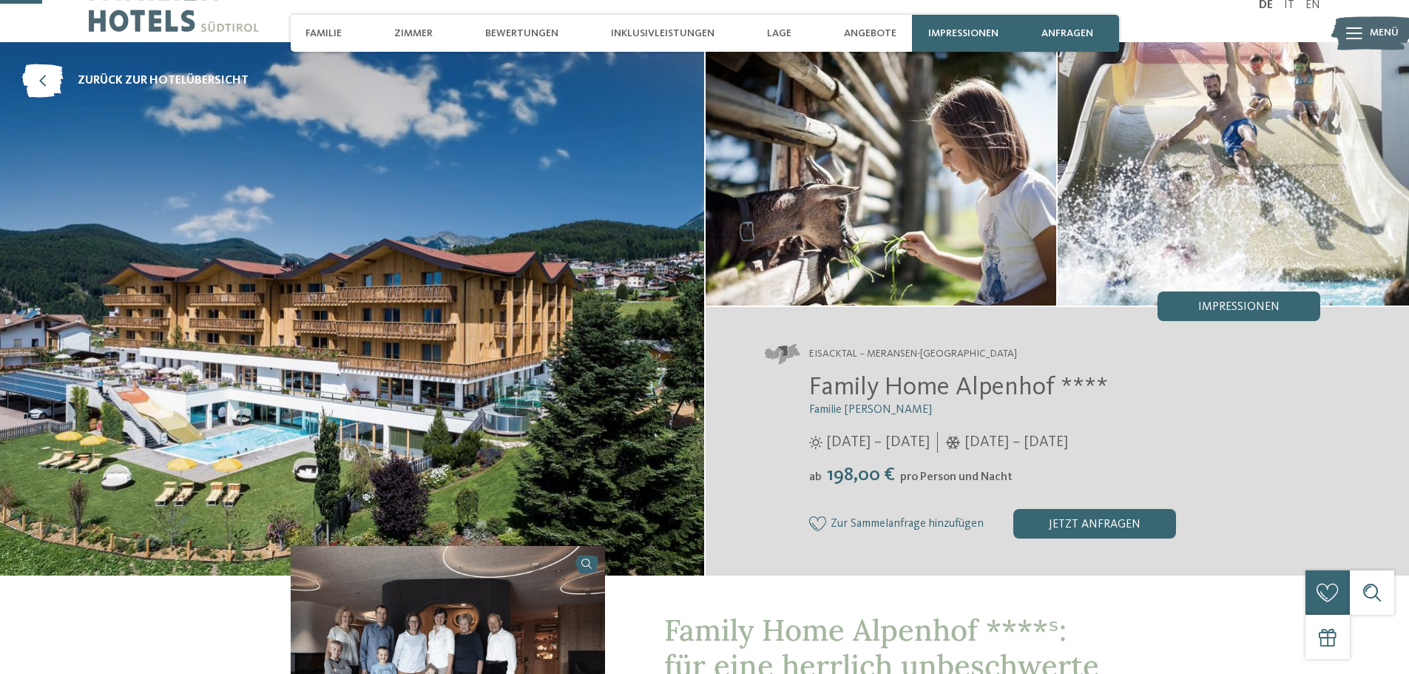
scroll to position [0, 0]
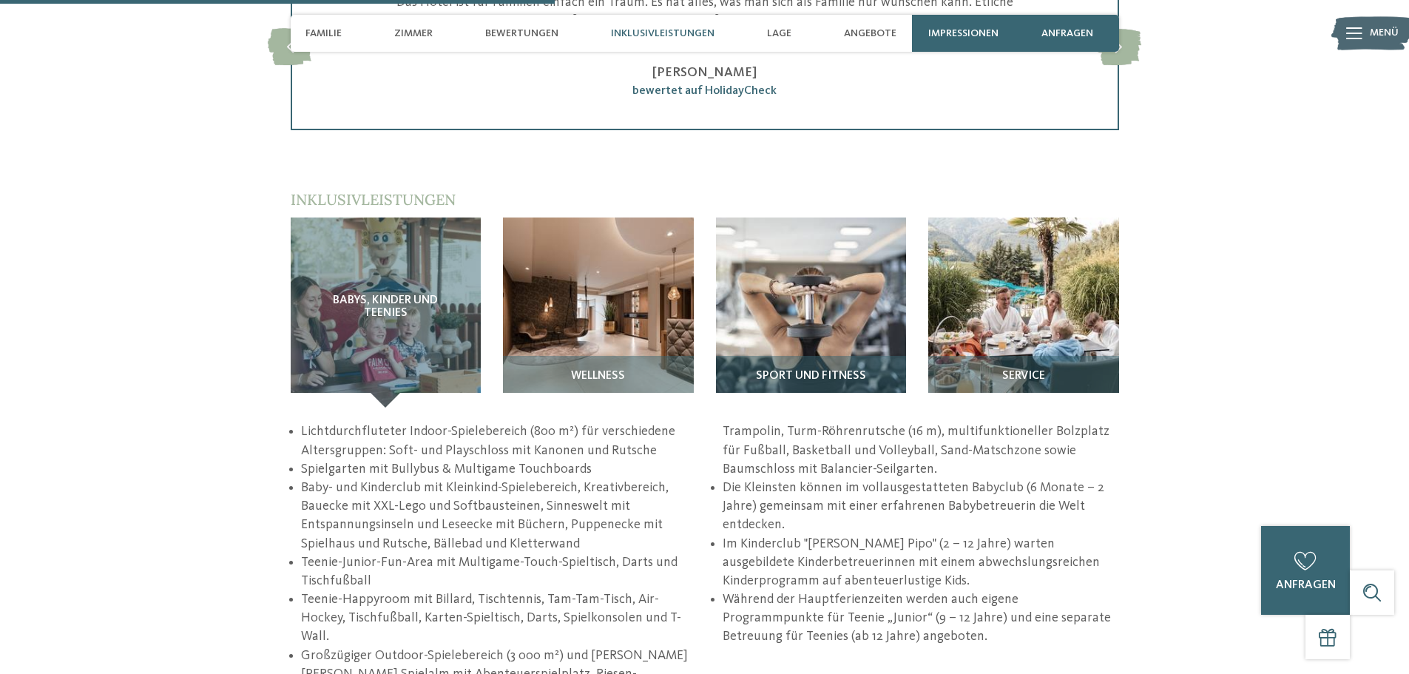
scroll to position [1997, 0]
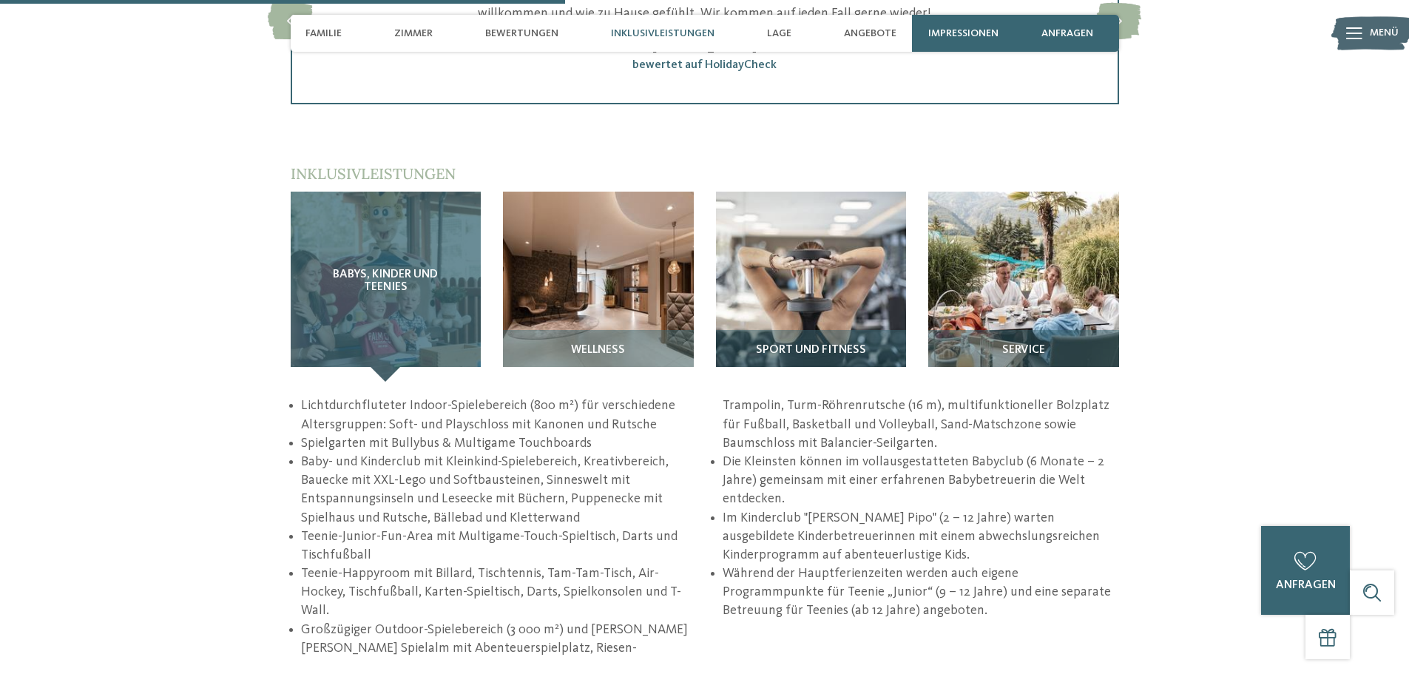
click at [439, 328] on div "Babys, Kinder und Teenies" at bounding box center [386, 287] width 191 height 191
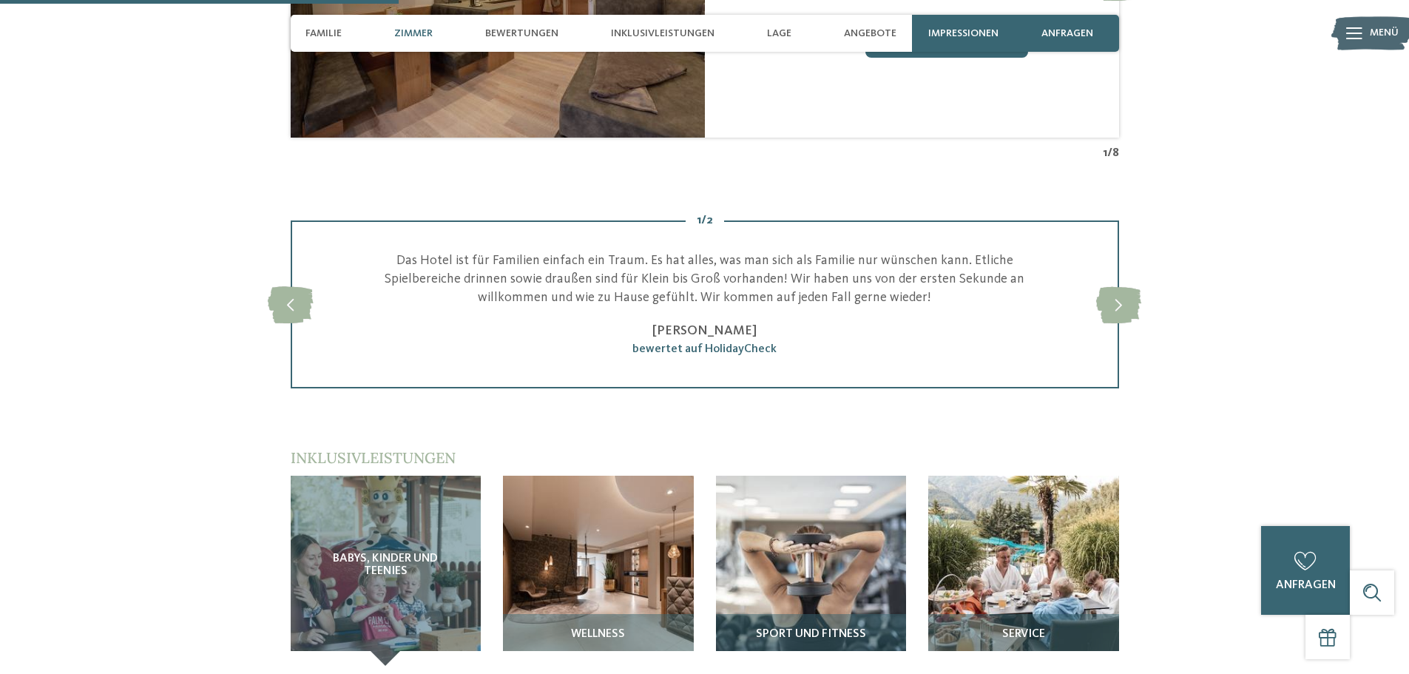
scroll to position [1406, 0]
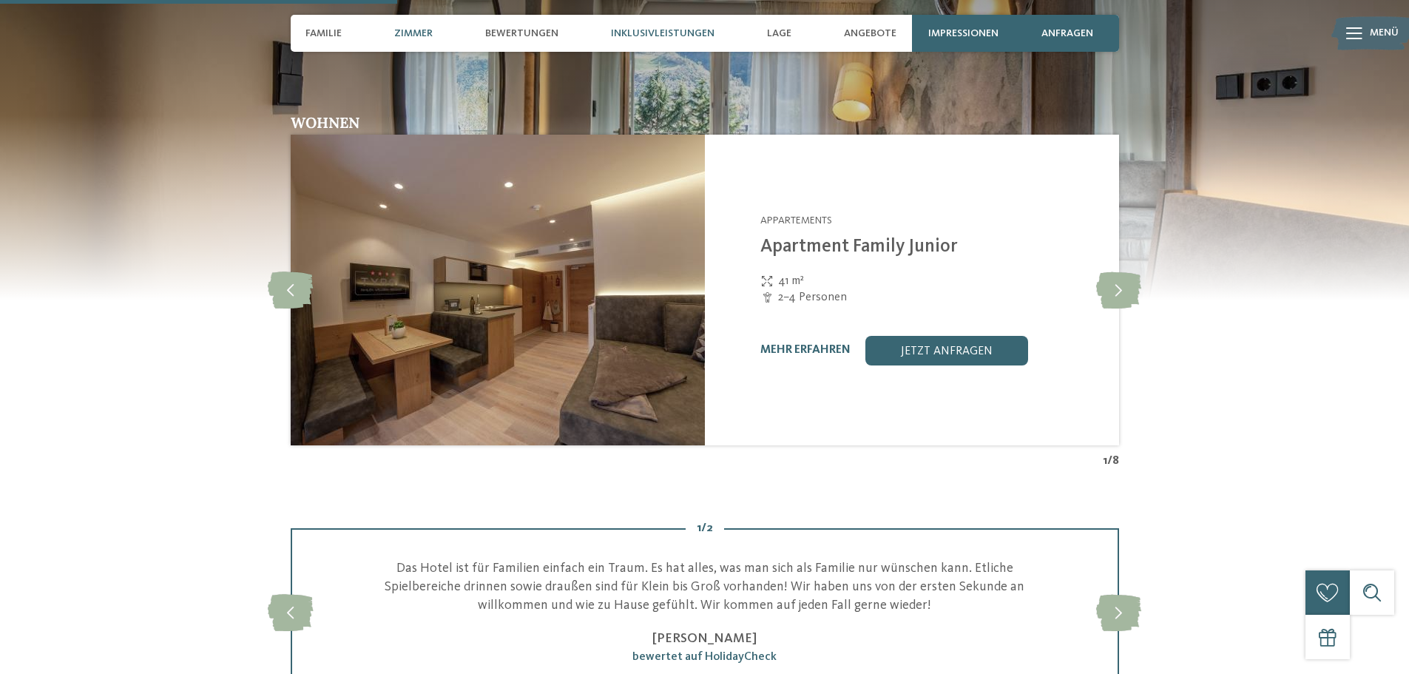
click at [681, 38] on span "Inklusivleistungen" at bounding box center [663, 33] width 104 height 13
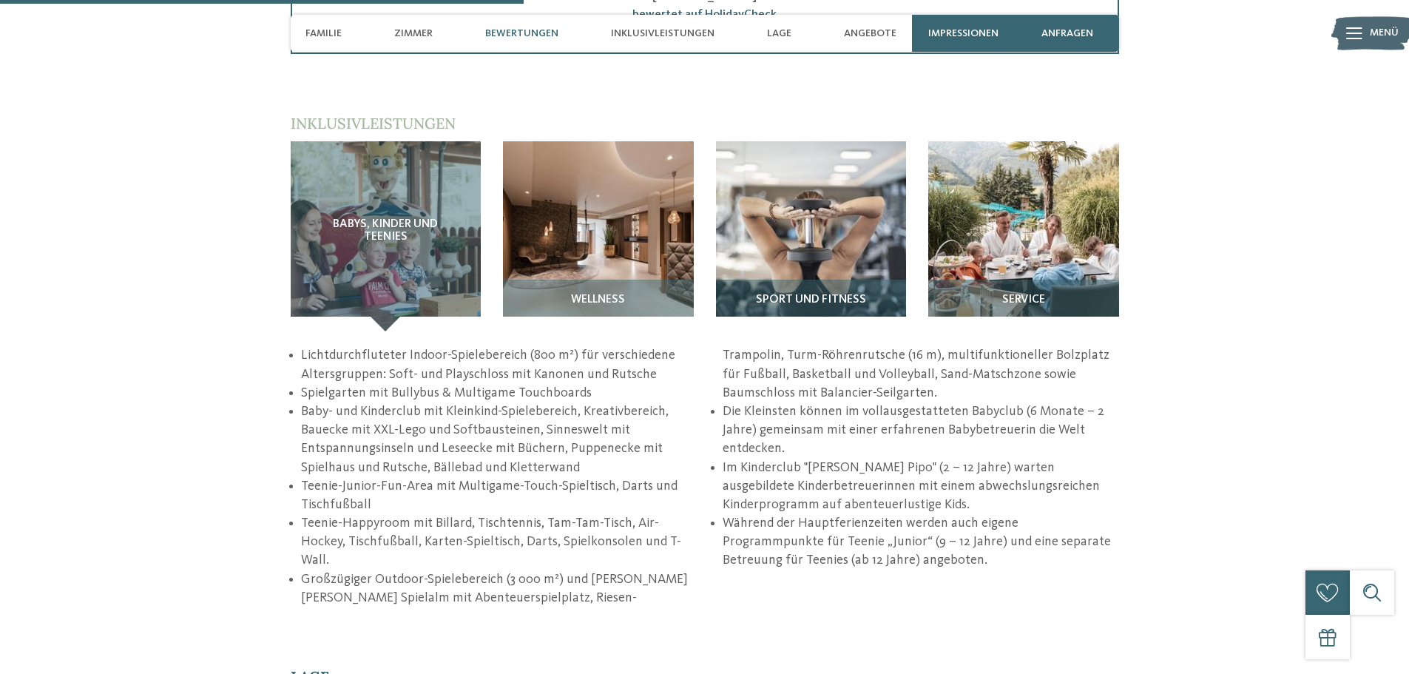
scroll to position [2079, 0]
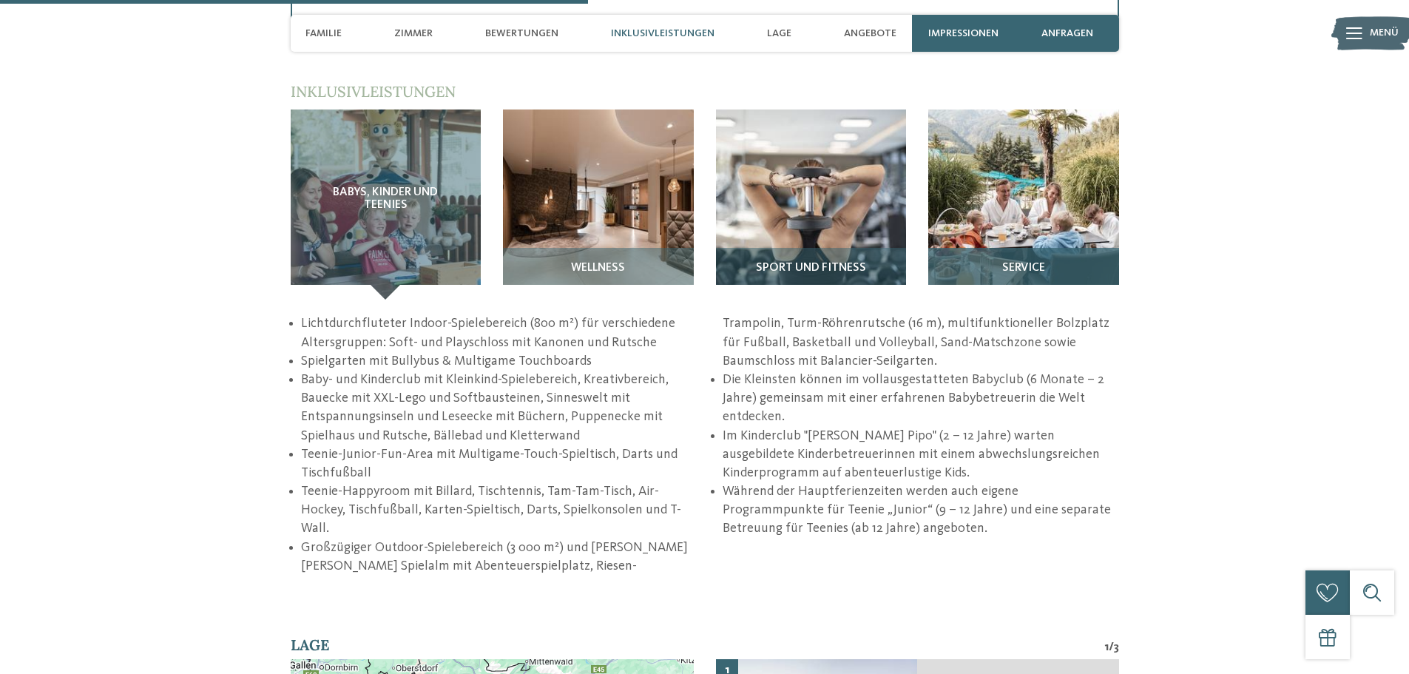
click at [973, 249] on div "Service" at bounding box center [1023, 274] width 191 height 52
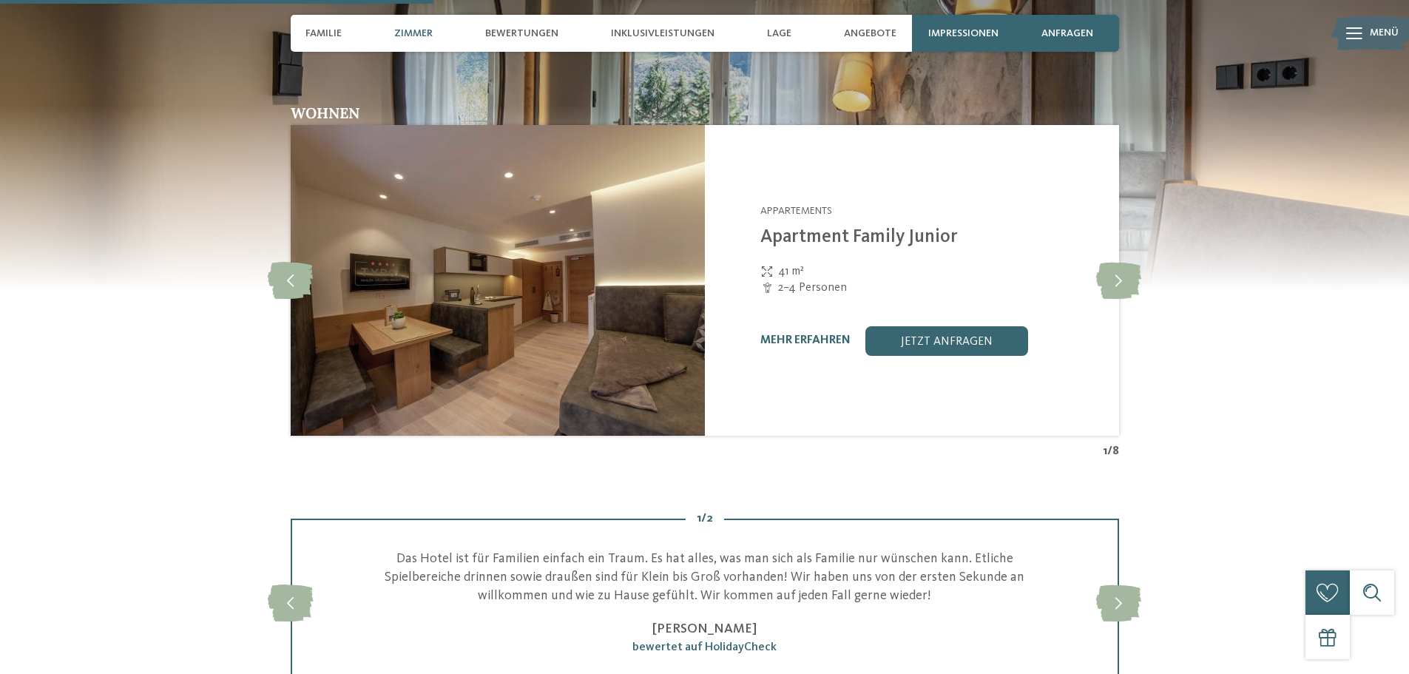
scroll to position [1414, 0]
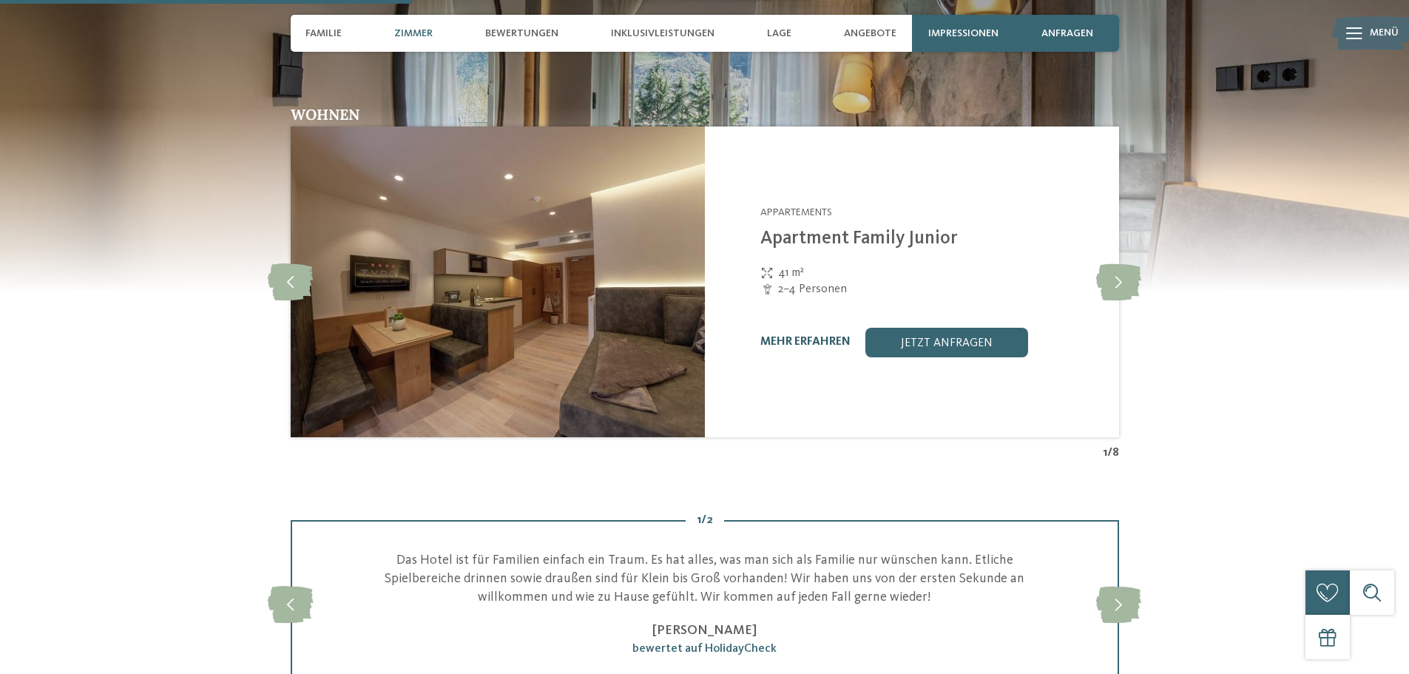
click at [825, 341] on link "mehr erfahren" at bounding box center [805, 342] width 90 height 12
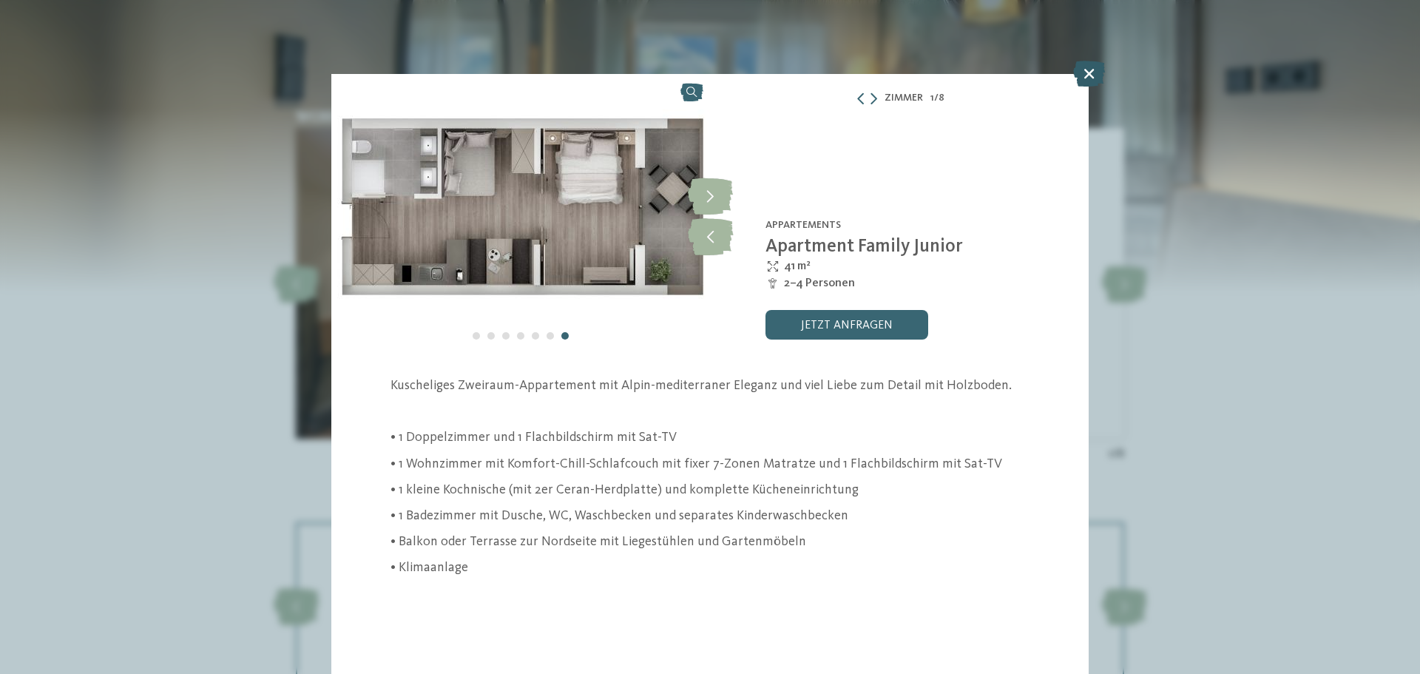
click at [1082, 74] on icon at bounding box center [1089, 74] width 32 height 26
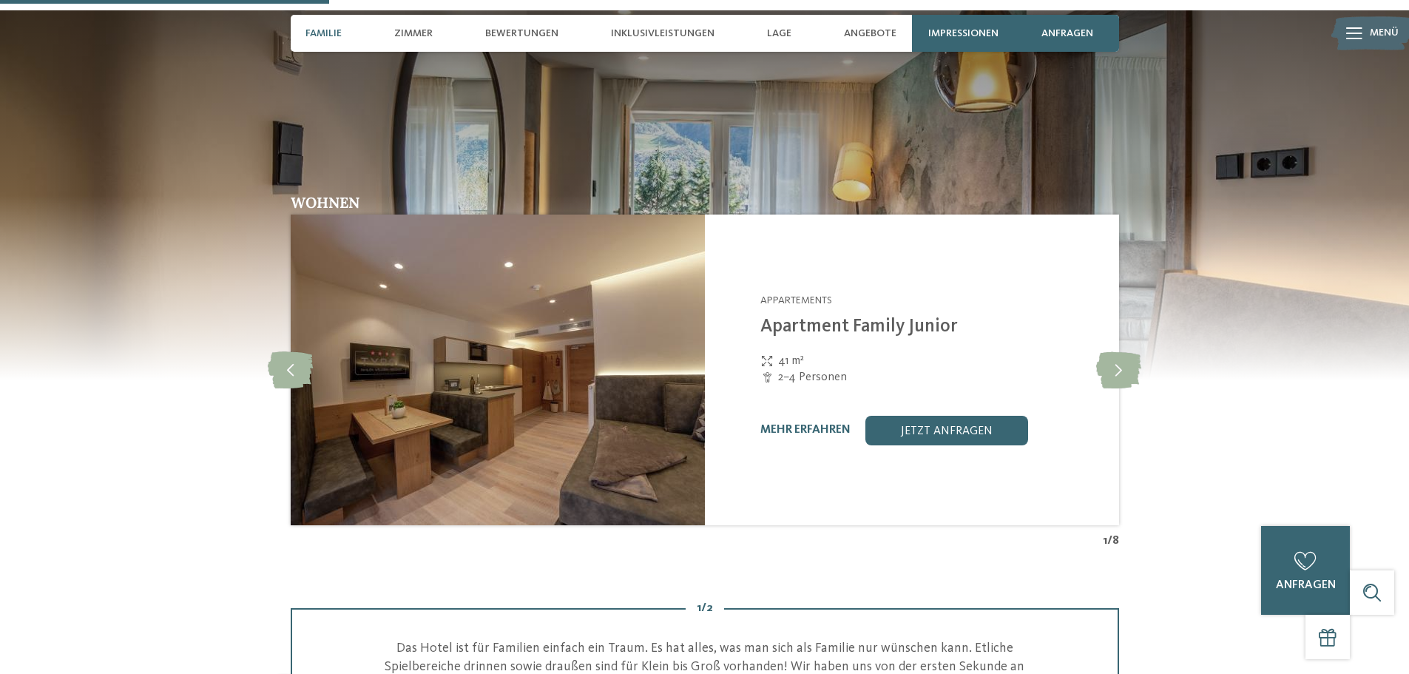
scroll to position [1118, 0]
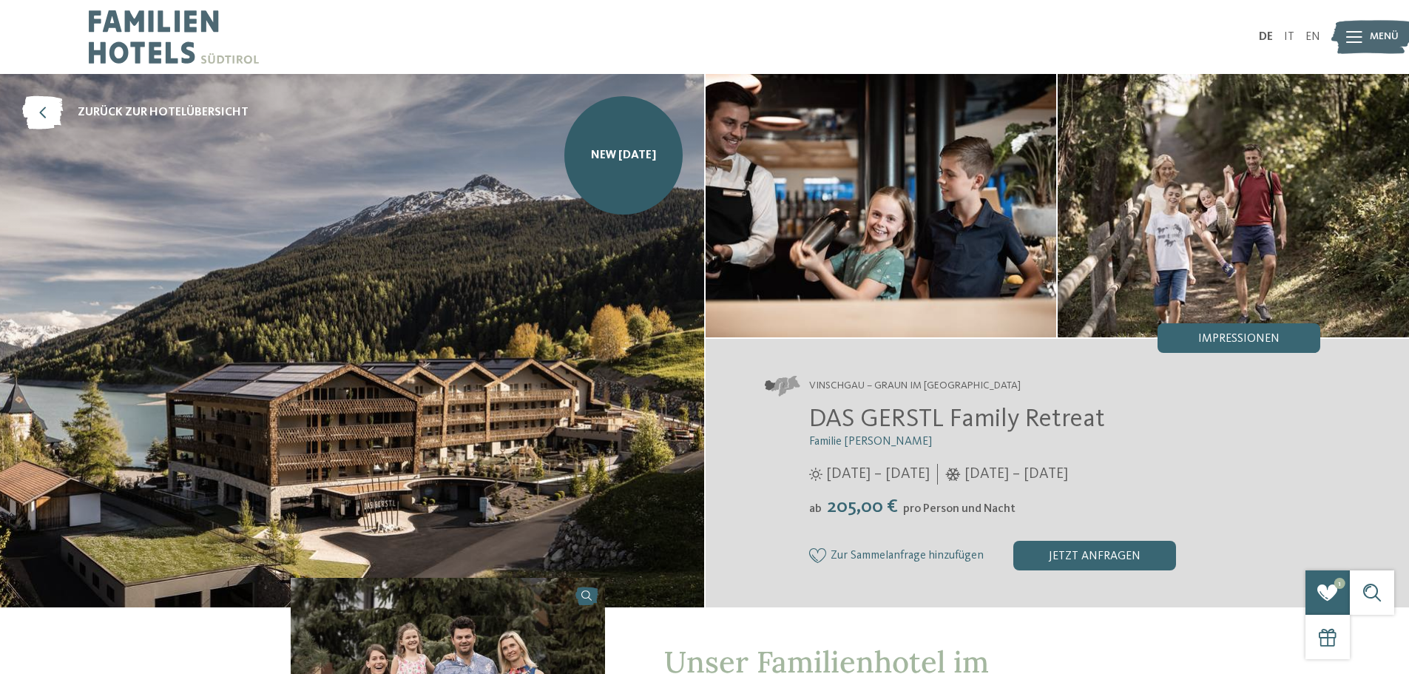
click at [854, 553] on span "Zur Sammelanfrage hinzufügen" at bounding box center [907, 556] width 153 height 13
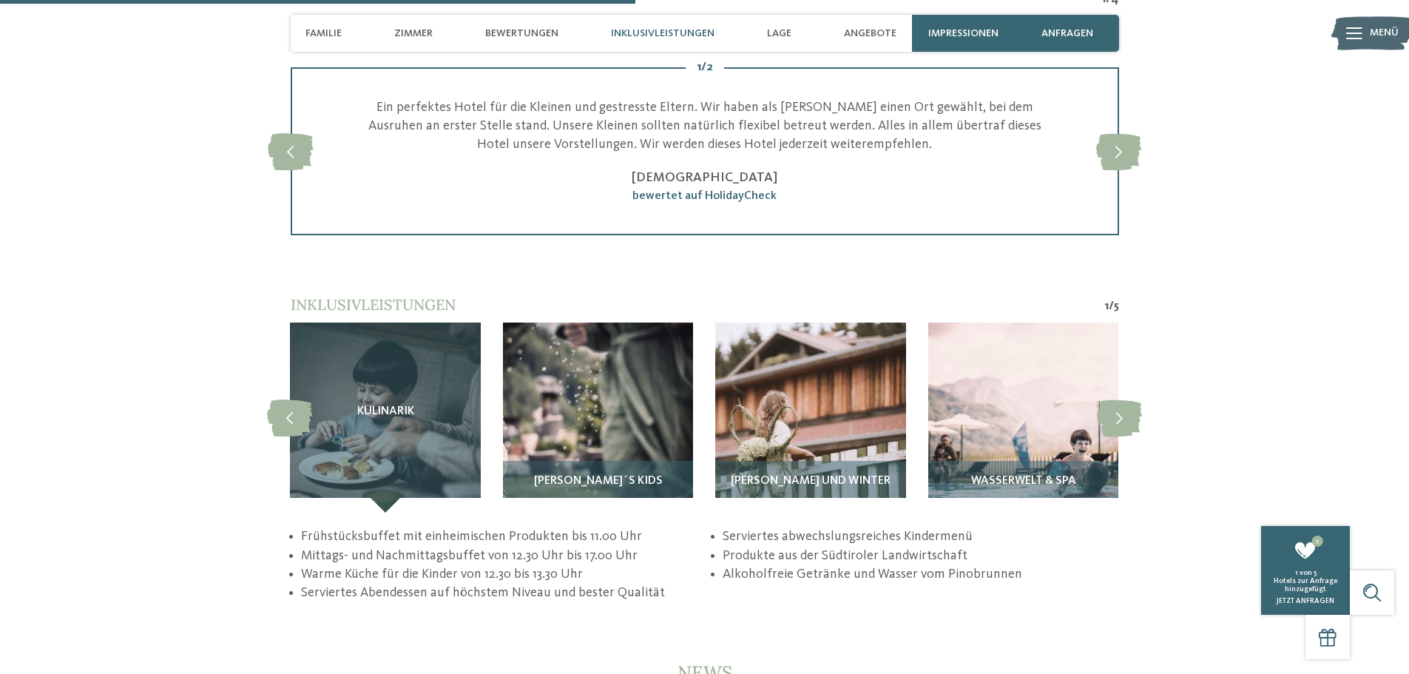
scroll to position [2737, 0]
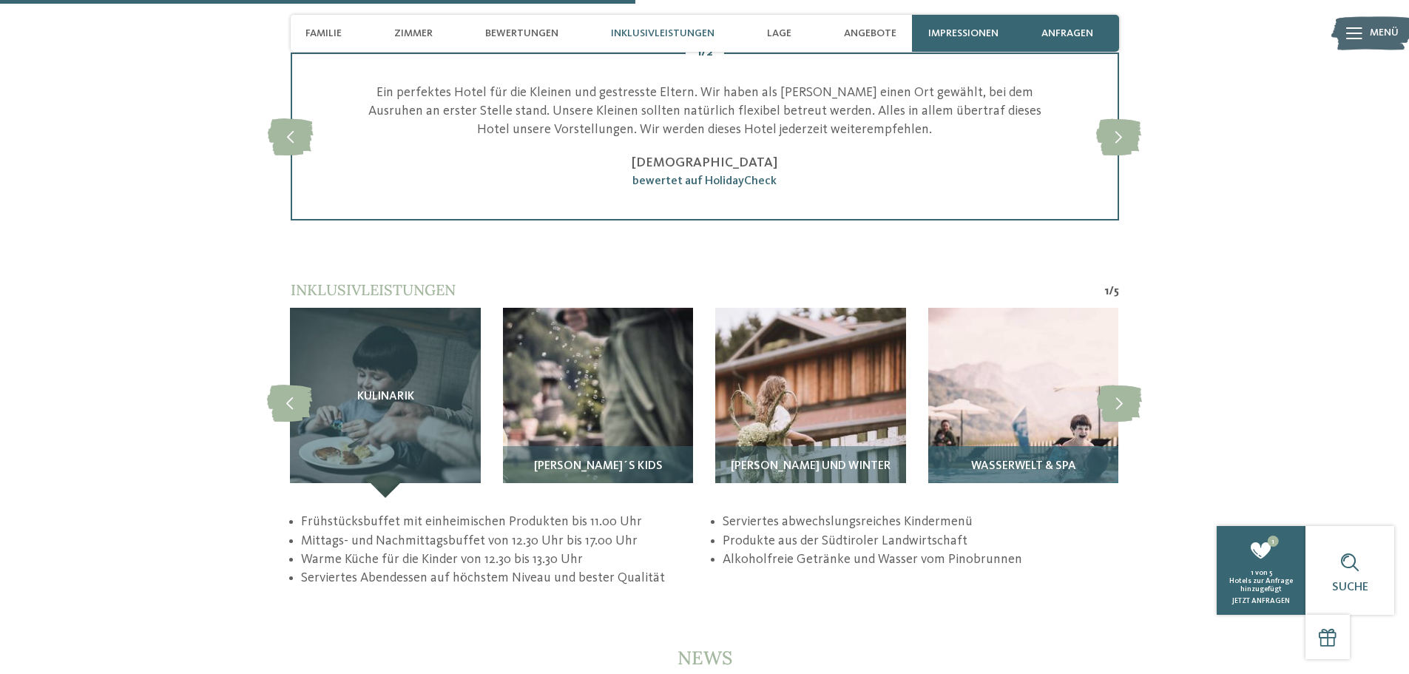
click at [1020, 460] on div "Wasserwelt & Spa" at bounding box center [1023, 472] width 190 height 52
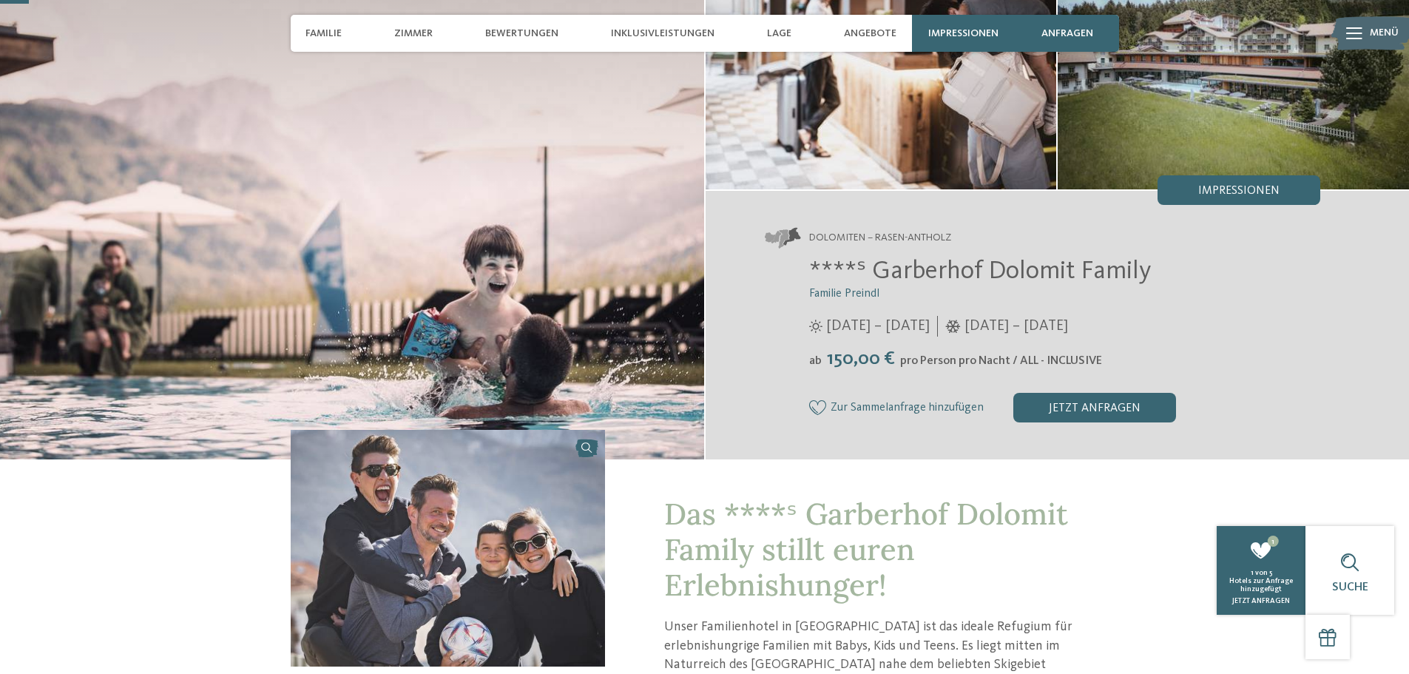
scroll to position [0, 0]
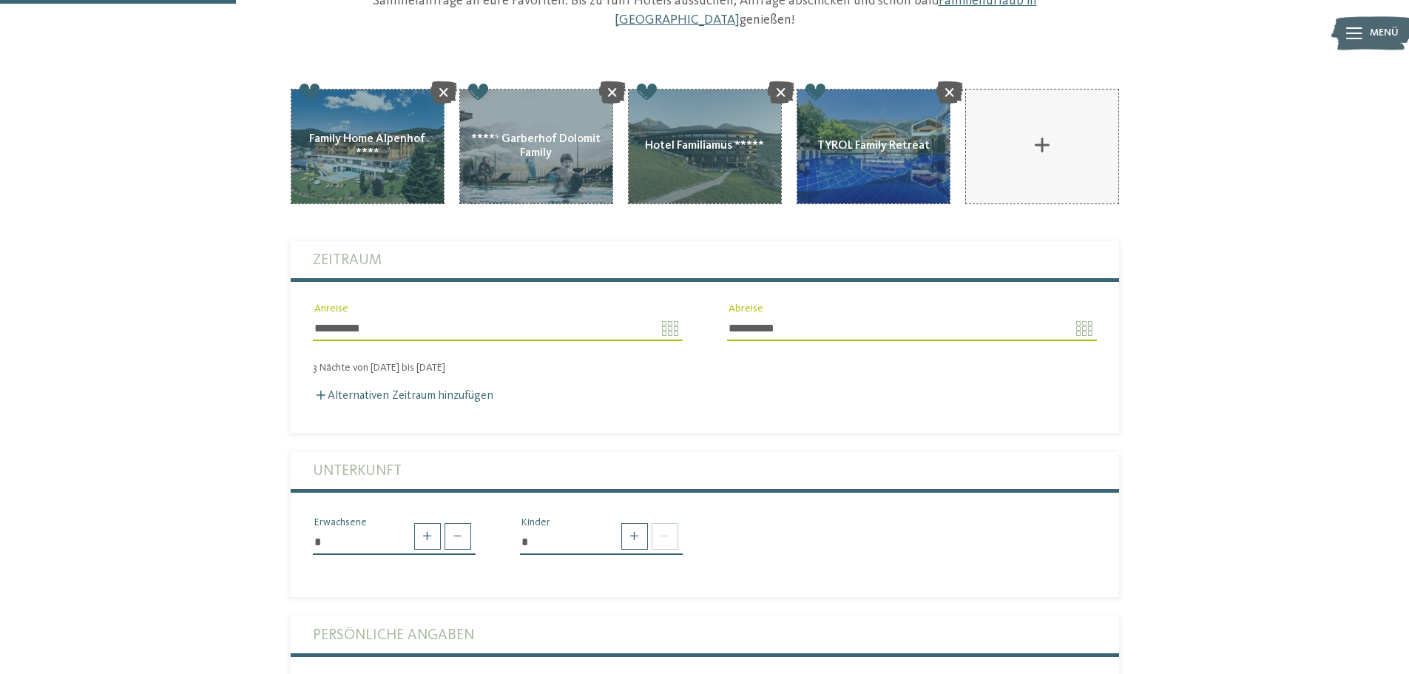
scroll to position [222, 0]
click at [633, 524] on span at bounding box center [634, 535] width 27 height 27
type input "*"
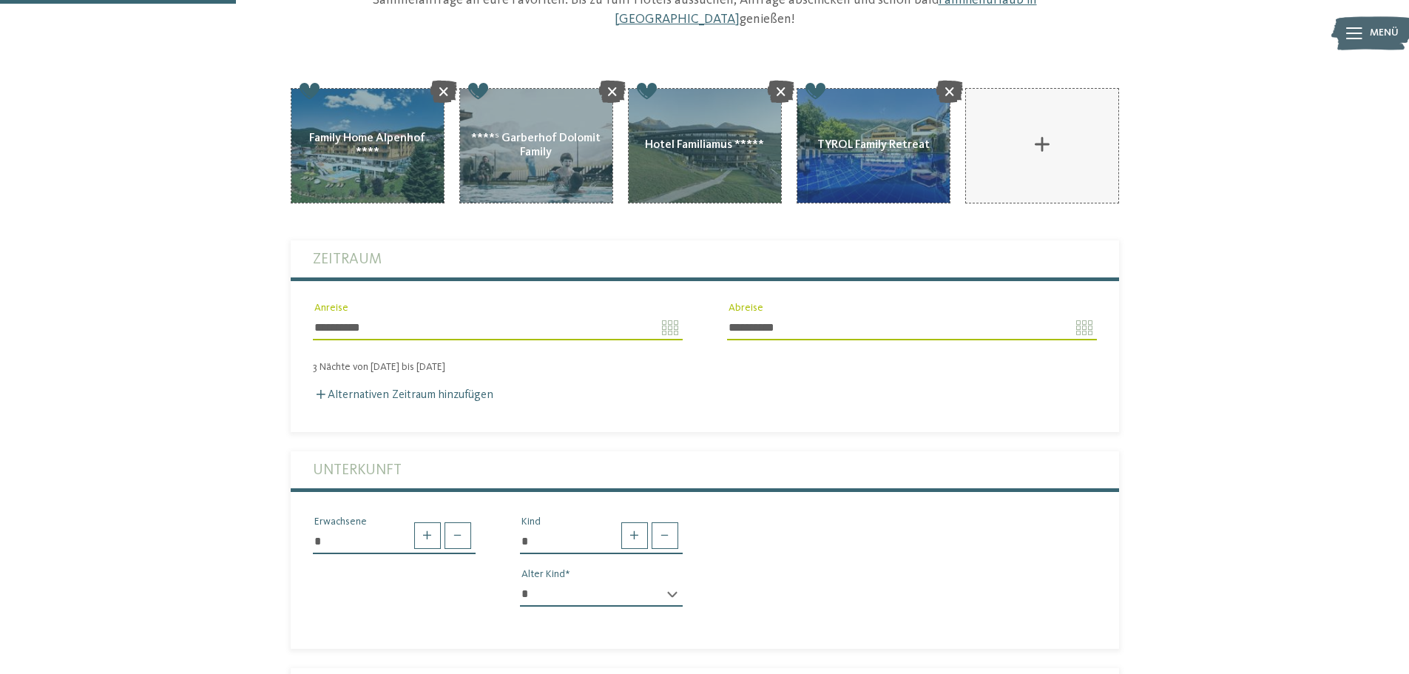
click at [672, 581] on select "* * * * * * * * * * * ** ** ** ** ** ** ** **" at bounding box center [601, 593] width 163 height 25
select select "*"
click at [520, 581] on select "* * * * * * * * * * * ** ** ** ** ** ** ** **" at bounding box center [601, 593] width 163 height 25
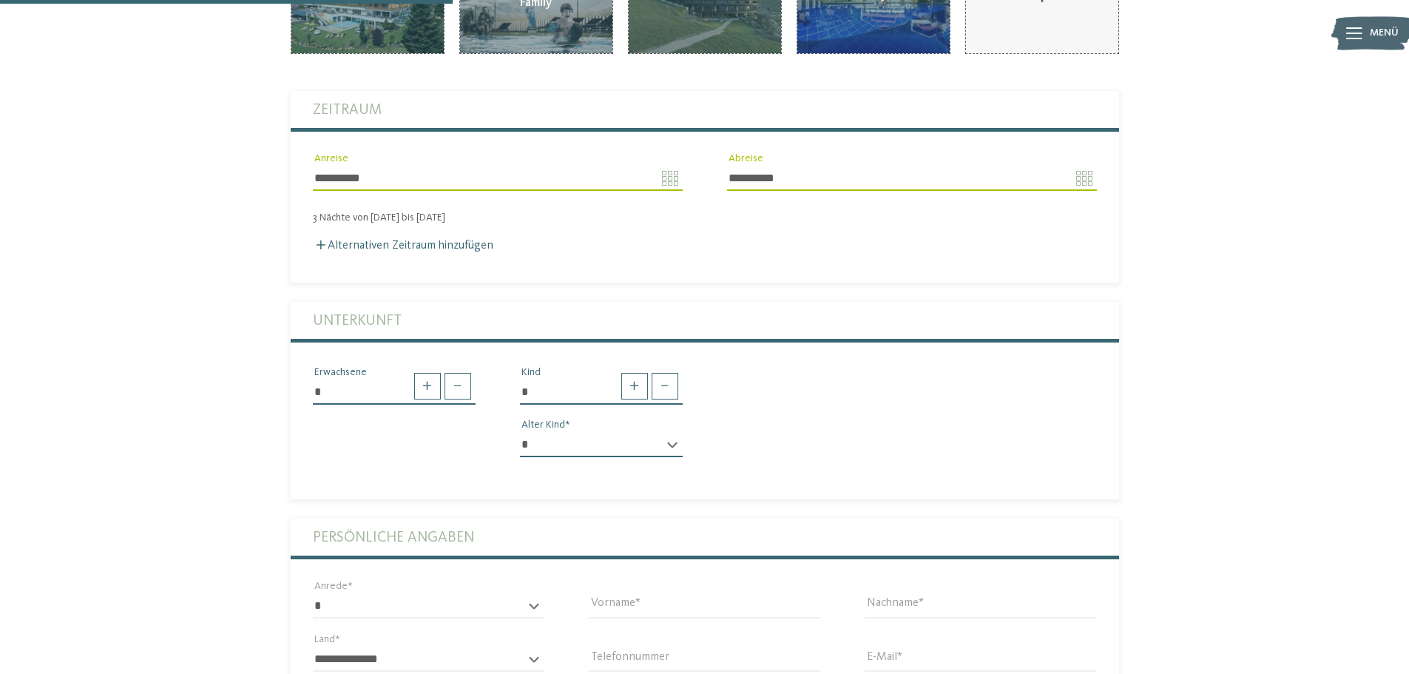
scroll to position [518, 0]
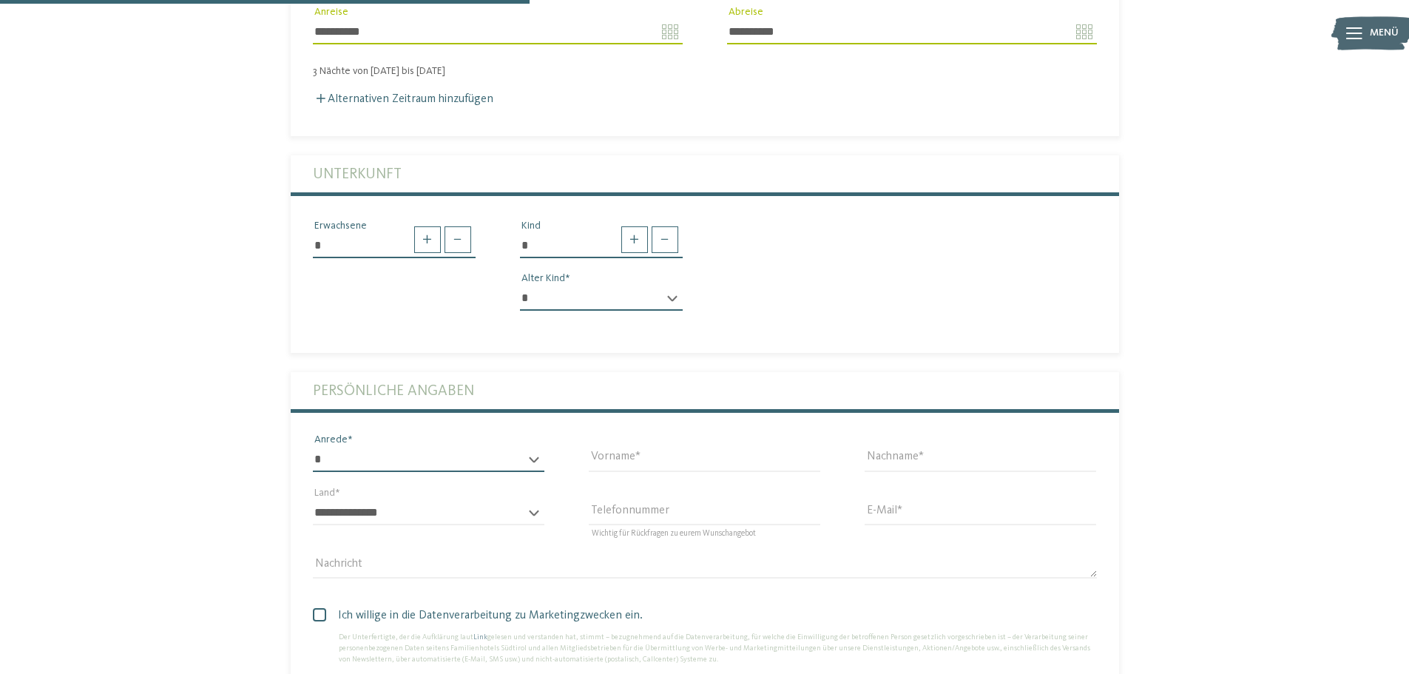
click at [534, 447] on select "* **** **** ******* ******" at bounding box center [429, 459] width 232 height 25
select select "*"
click at [313, 447] on select "* **** **** ******* ******" at bounding box center [429, 459] width 232 height 25
click at [658, 447] on input "Vorname" at bounding box center [705, 459] width 232 height 25
type input "****"
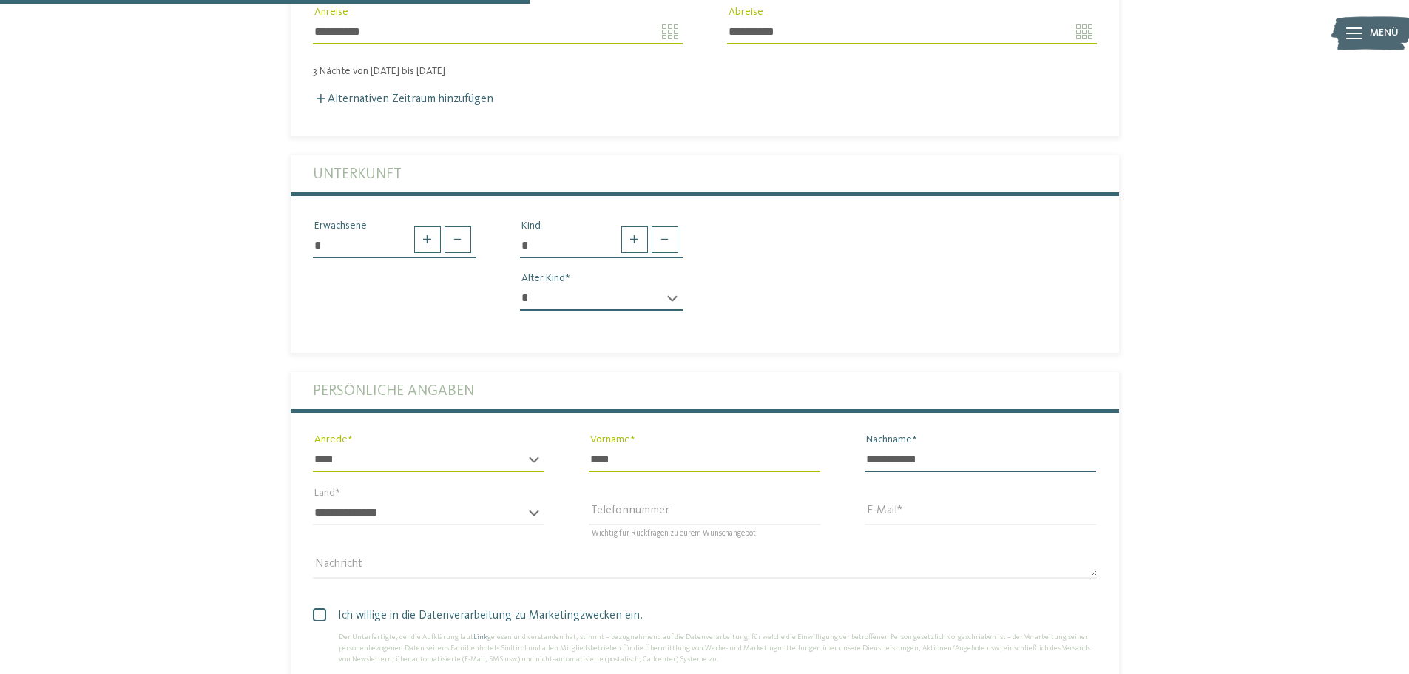
type input "**********"
click at [530, 500] on div "**********" at bounding box center [429, 519] width 232 height 38
click at [532, 500] on div "**********" at bounding box center [429, 519] width 232 height 38
click at [329, 500] on select "**********" at bounding box center [429, 512] width 232 height 25
select select "**"
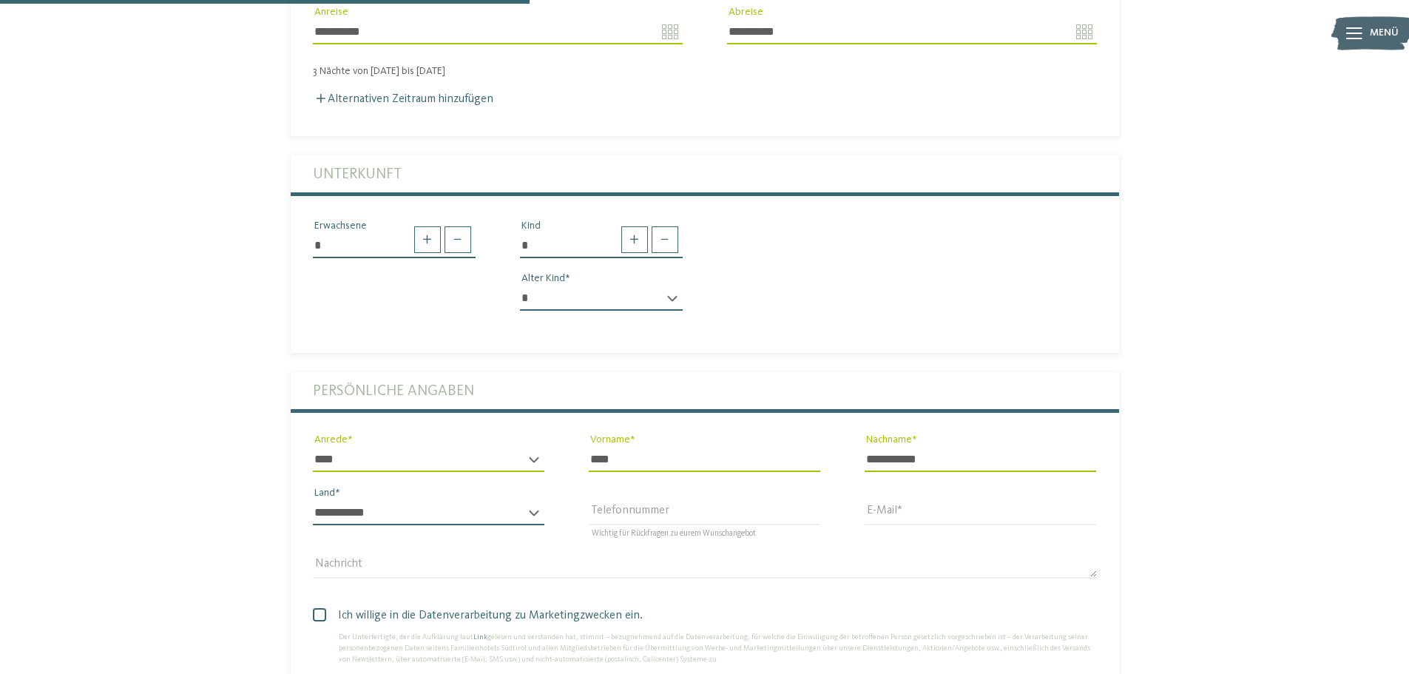
click at [313, 500] on select "**********" at bounding box center [429, 512] width 232 height 25
click at [614, 500] on input "Telefonnummer" at bounding box center [705, 512] width 232 height 25
type input "**********"
click at [928, 500] on input "E-Mail" at bounding box center [981, 512] width 232 height 25
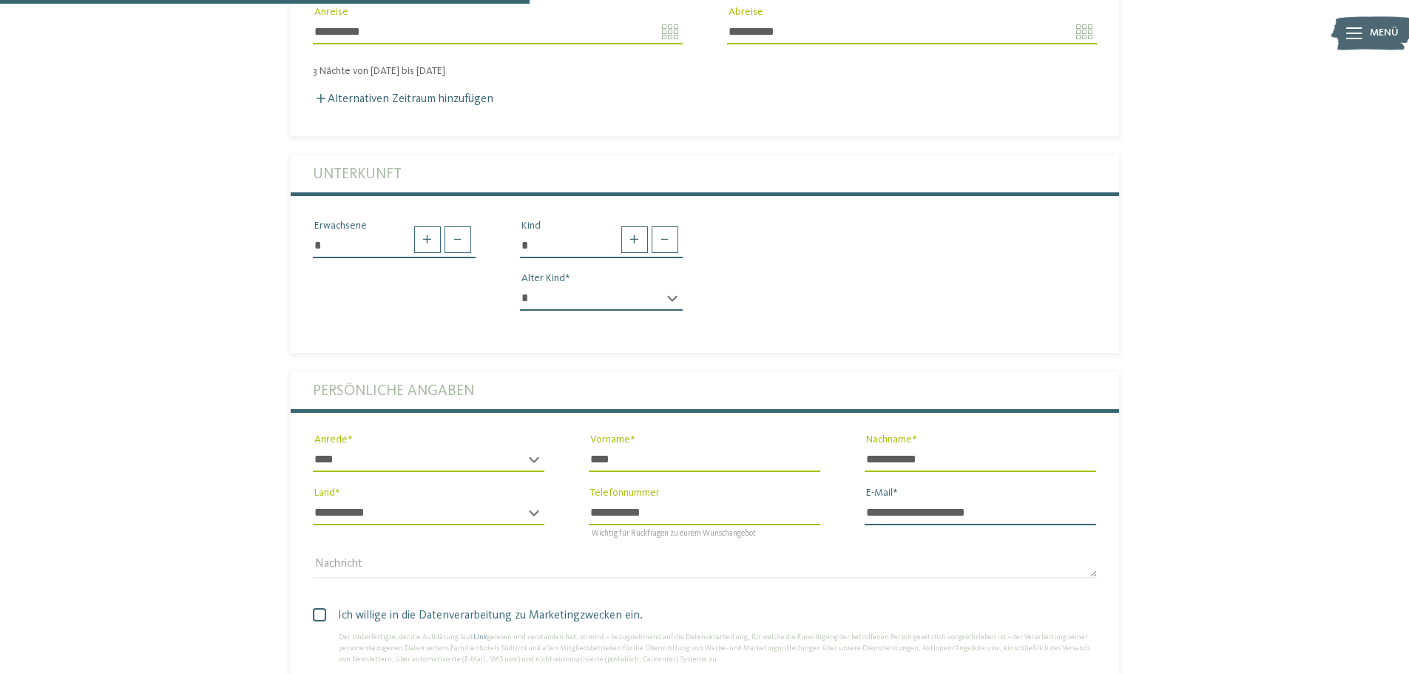
type input "**********"
click at [686, 539] on div "Nachricht" at bounding box center [705, 565] width 829 height 53
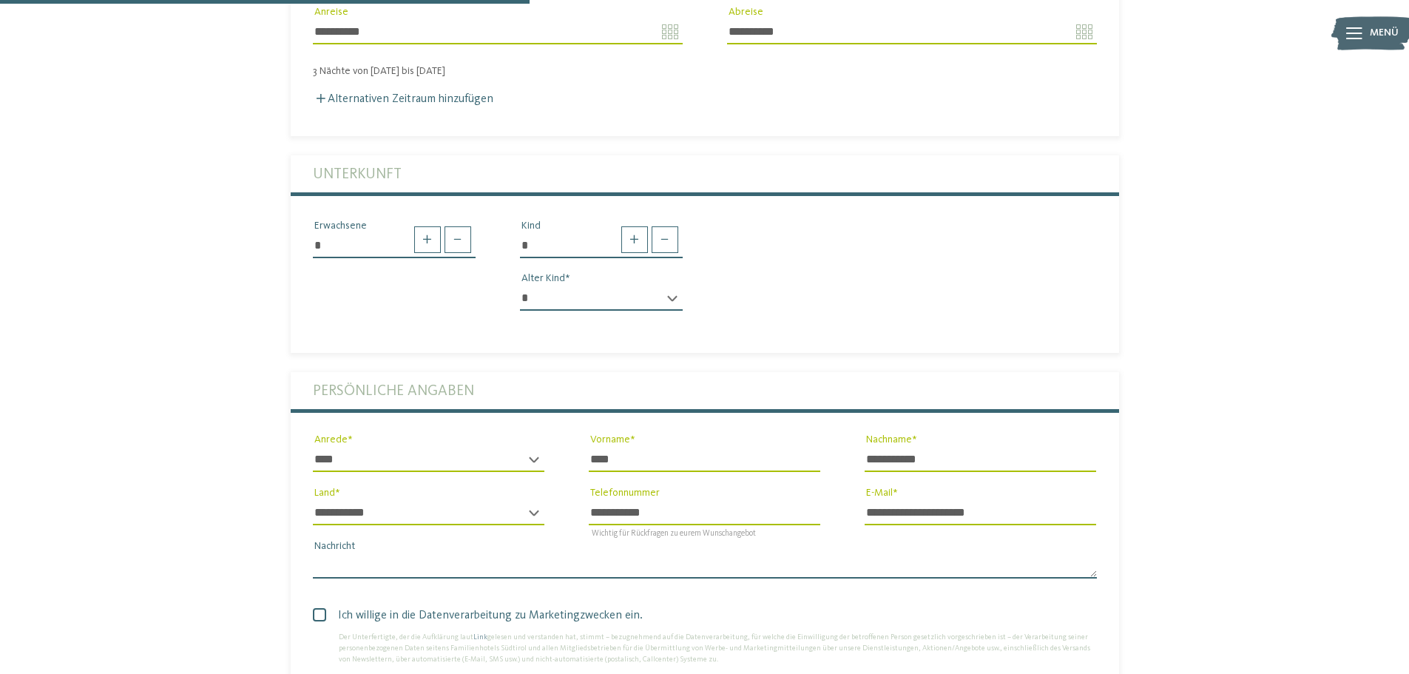
click at [428, 553] on textarea "Nachricht" at bounding box center [705, 565] width 784 height 25
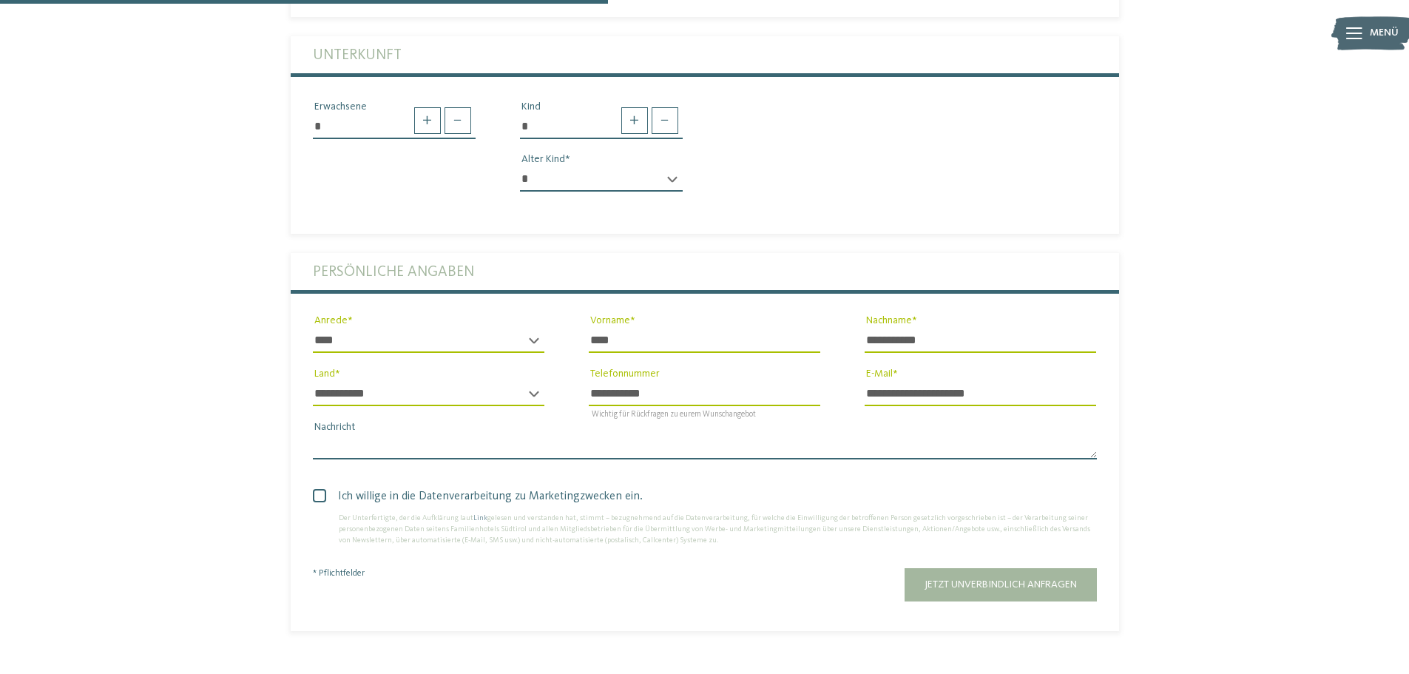
scroll to position [666, 0]
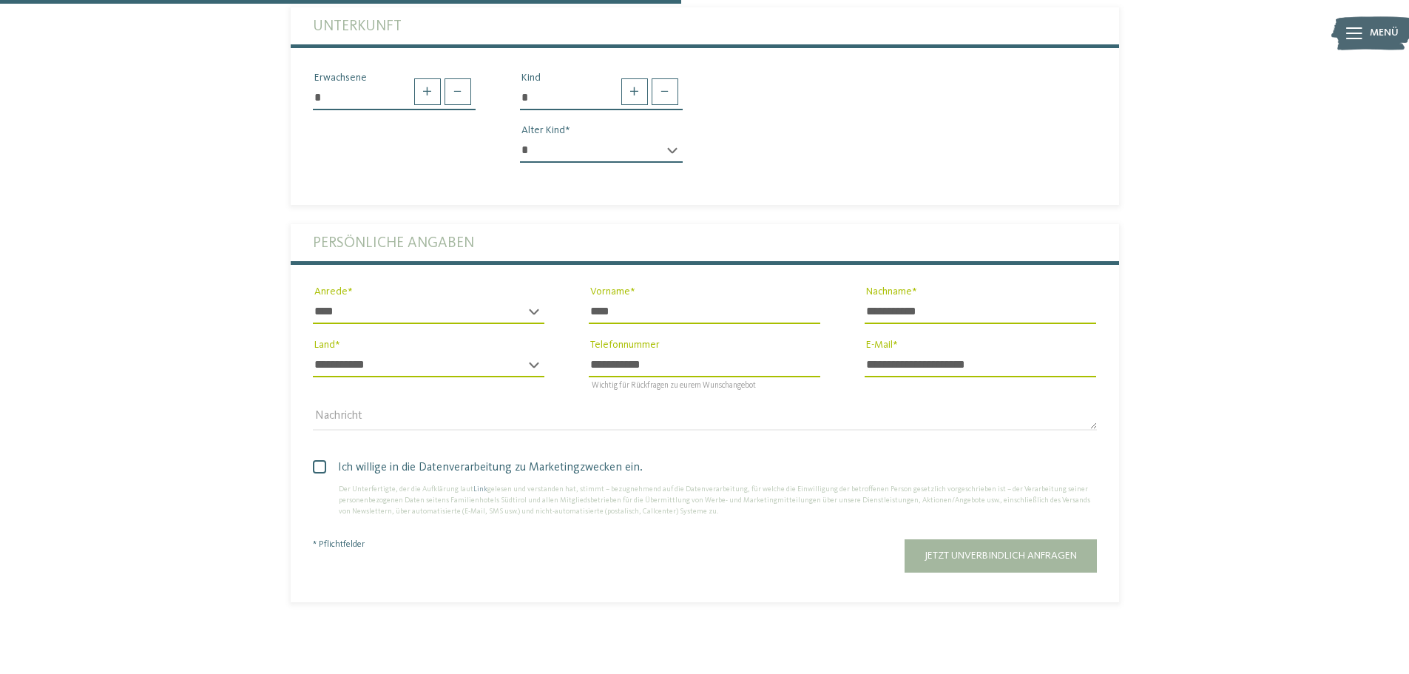
click at [324, 460] on span at bounding box center [319, 466] width 13 height 13
click at [0, 0] on span at bounding box center [0, 0] width 0 height 0
click at [1010, 544] on button "Jetzt unverbindlich anfragen" at bounding box center [1001, 555] width 192 height 33
